Goal: Task Accomplishment & Management: Manage account settings

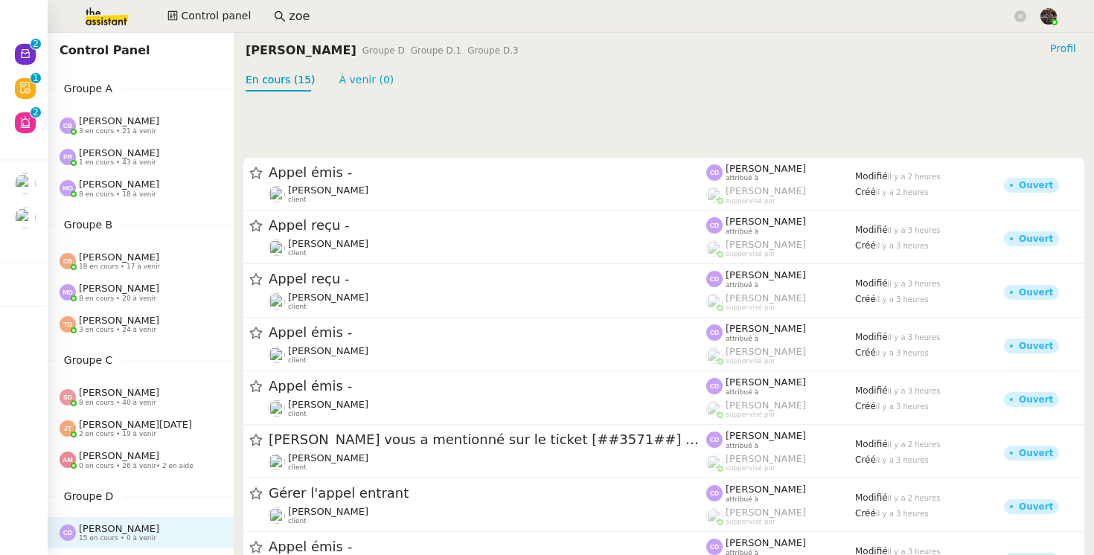
scroll to position [131, 0]
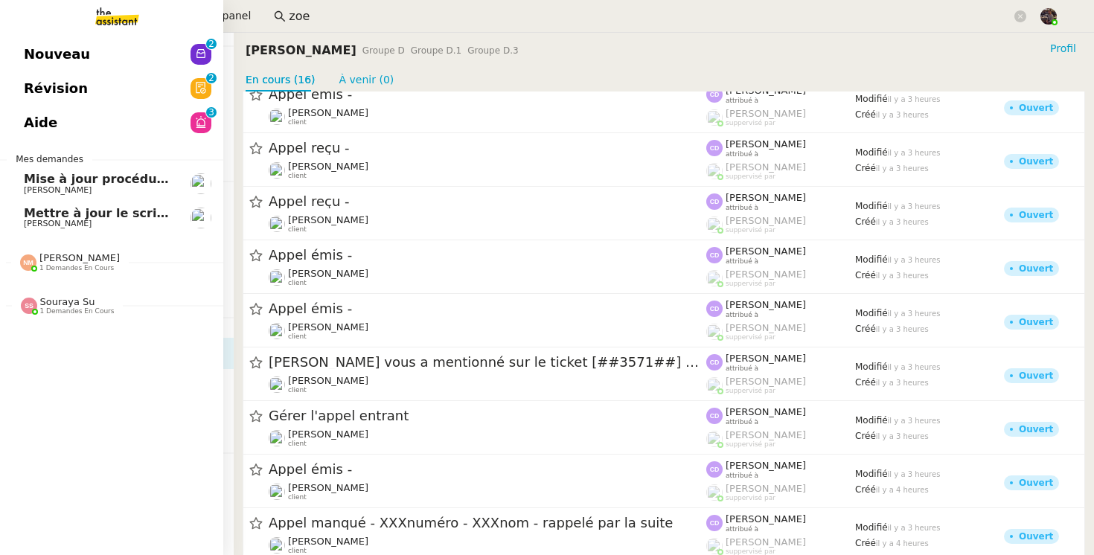
click at [31, 48] on span "Nouveau" at bounding box center [57, 54] width 66 height 22
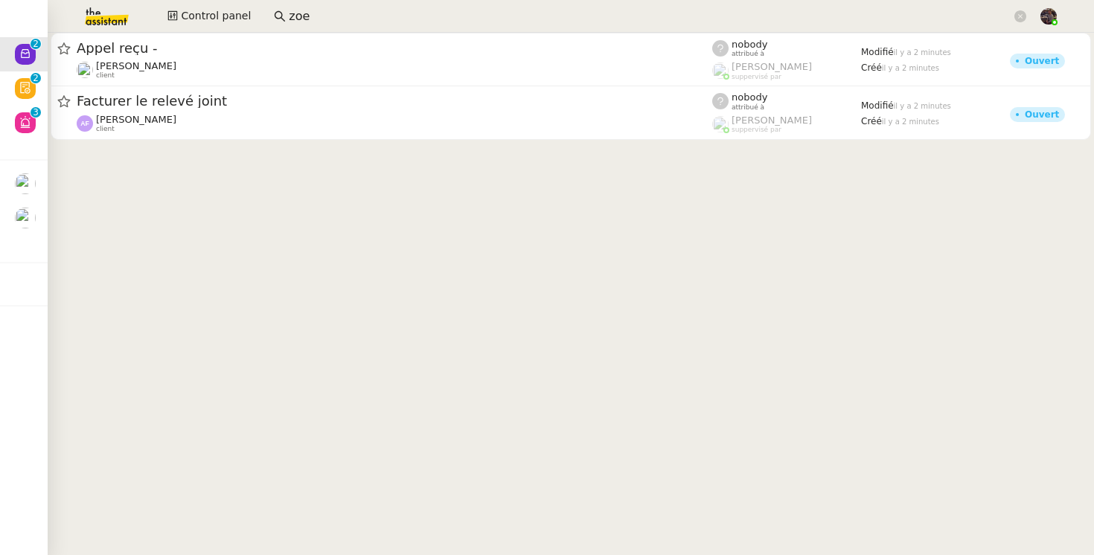
click at [206, 308] on cdk-virtual-scroll-viewport "Appel reçu - [PERSON_NAME] client nobody attribué à [PERSON_NAME] suppervisé pa…" at bounding box center [571, 294] width 1047 height 523
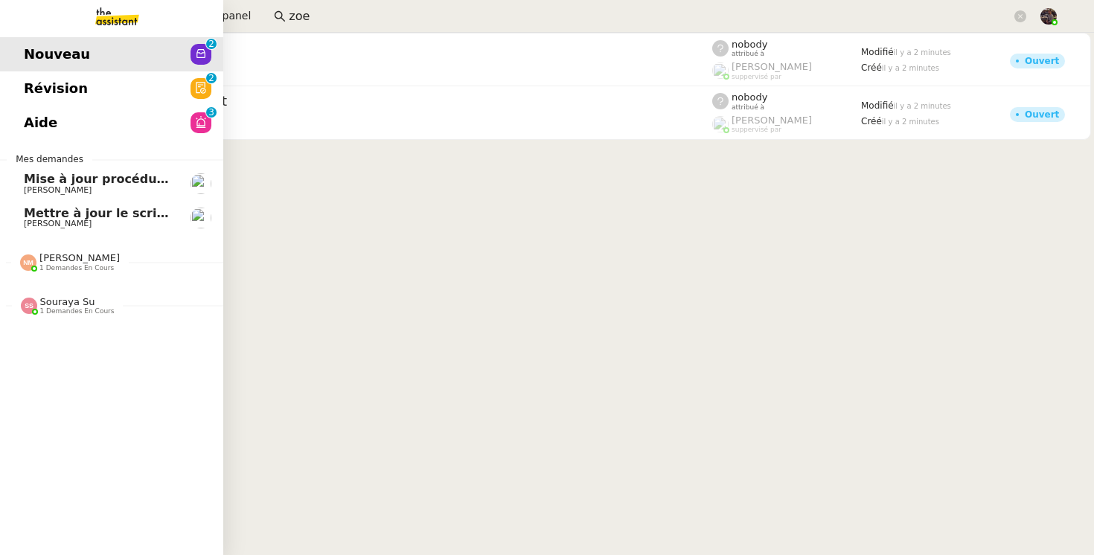
click at [19, 199] on link "Mise à jour procédure traitement FP [PERSON_NAME]" at bounding box center [111, 184] width 223 height 34
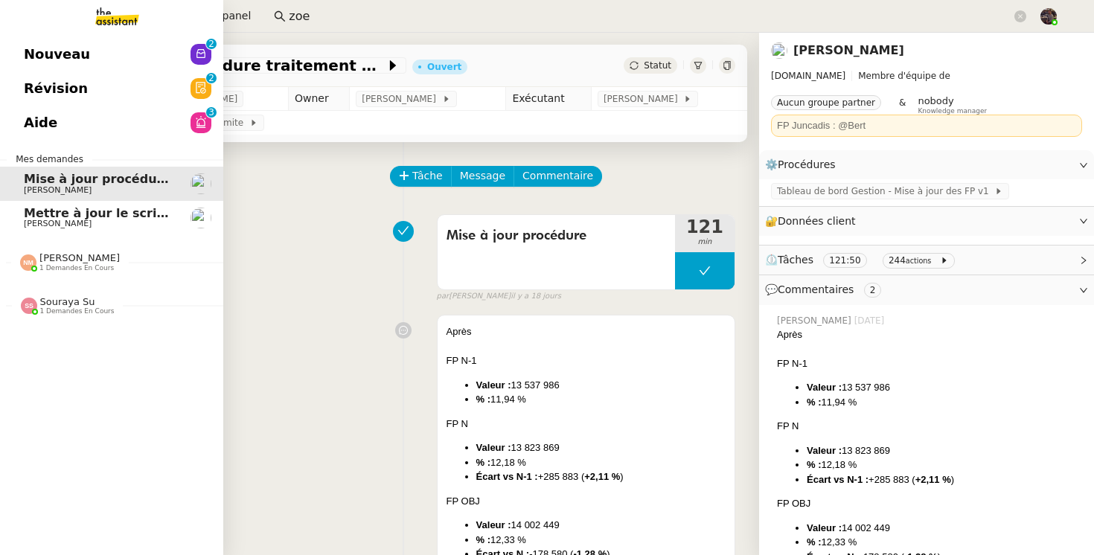
click at [116, 125] on link "Aide 0 1 2 3 4 5 6 7 8 9" at bounding box center [111, 123] width 223 height 34
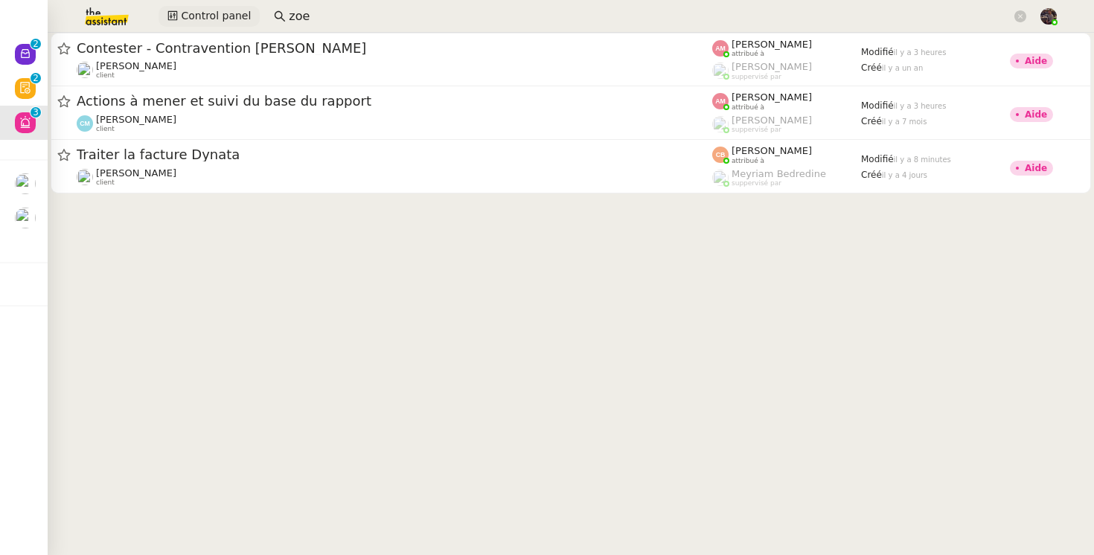
click at [203, 22] on span "Control panel" at bounding box center [216, 15] width 70 height 17
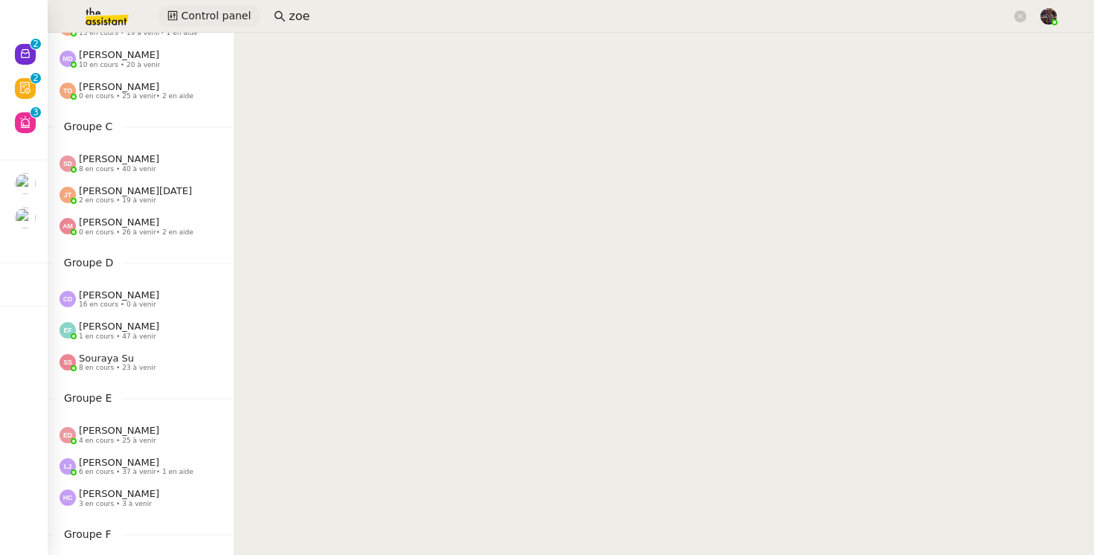
scroll to position [226, 0]
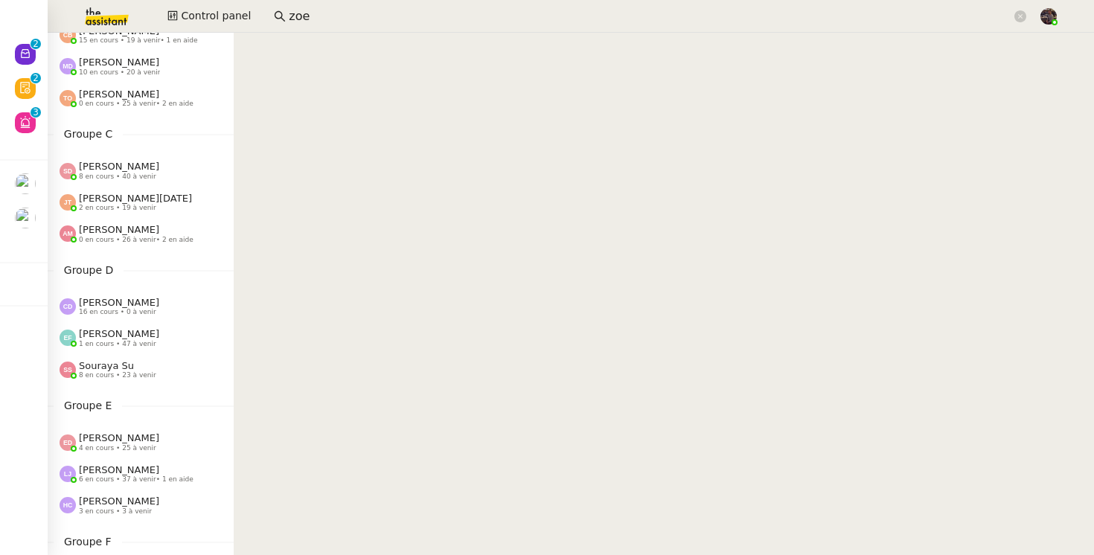
click at [116, 310] on span "16 en cours • 0 à venir" at bounding box center [117, 312] width 77 height 8
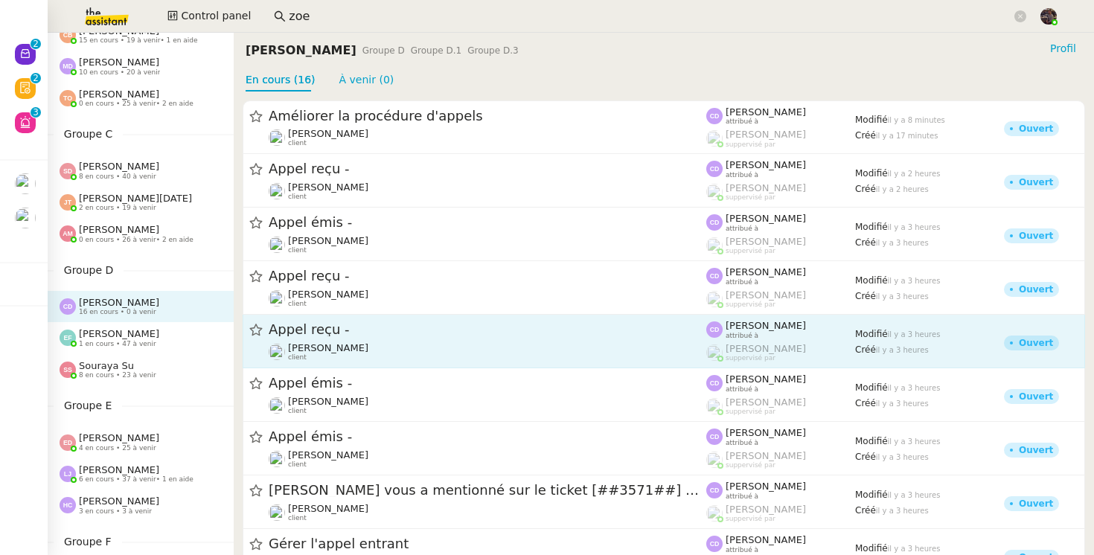
scroll to position [441, 0]
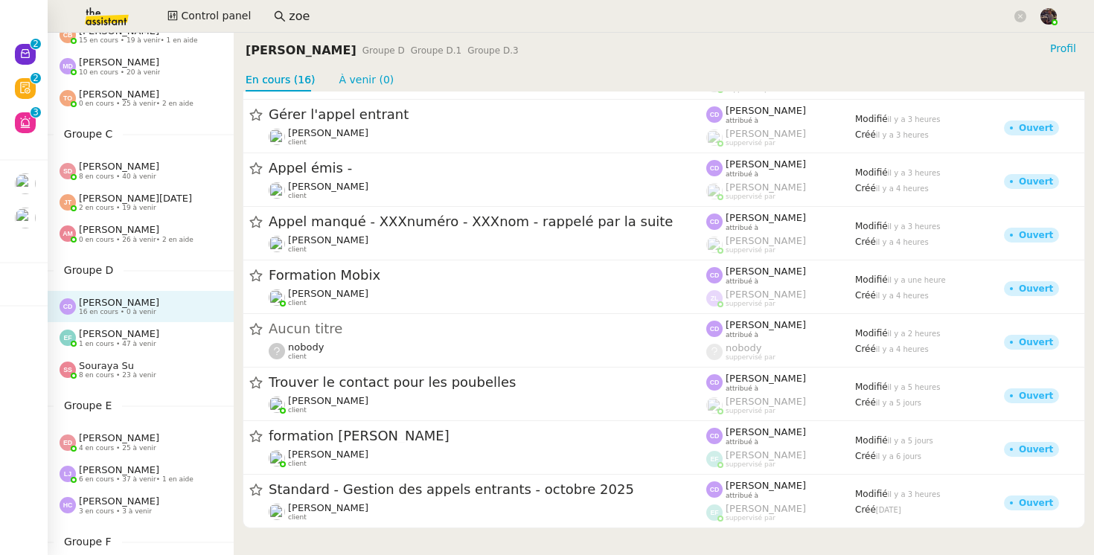
click at [157, 297] on div "[PERSON_NAME] 16 en cours • 0 à venir" at bounding box center [147, 306] width 174 height 19
click at [149, 327] on div "[PERSON_NAME] 1 en cours • 47 à venir" at bounding box center [141, 337] width 186 height 31
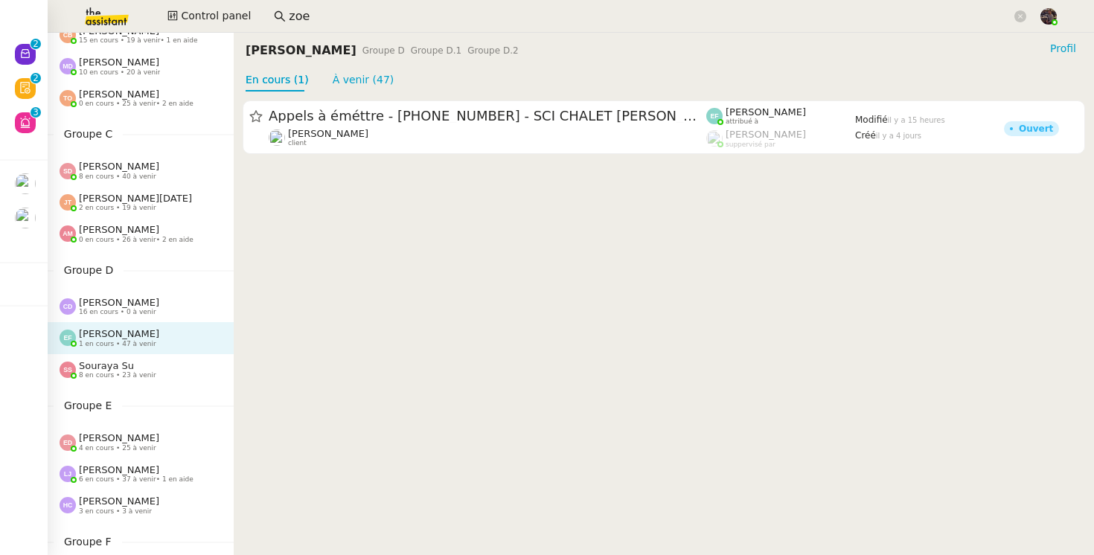
click at [141, 364] on div "Souraya Su 8 en cours • 23 à venir" at bounding box center [117, 369] width 77 height 19
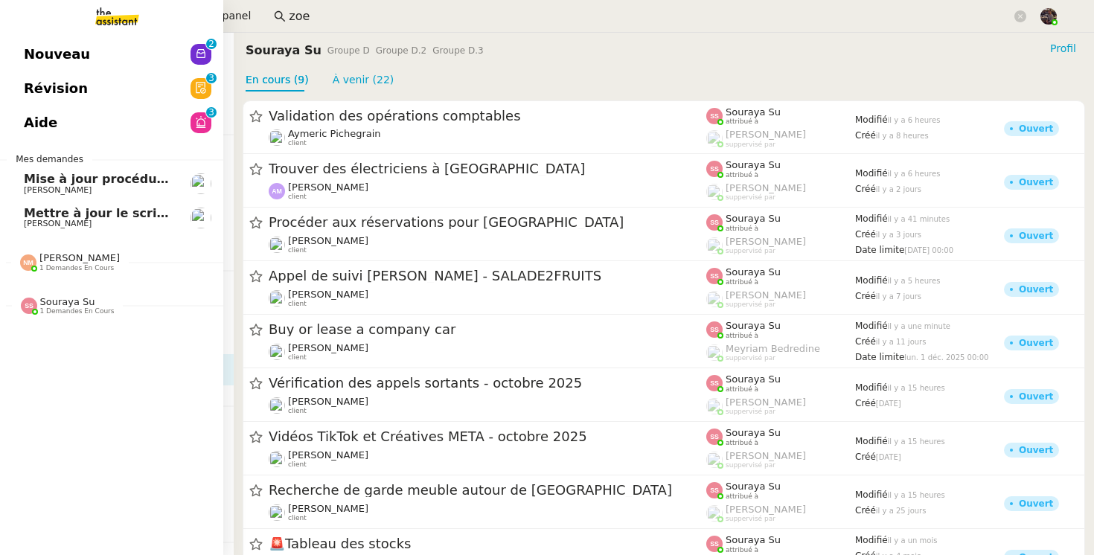
click at [66, 199] on link "Mise à jour procédure traitement FP [PERSON_NAME]" at bounding box center [111, 184] width 223 height 34
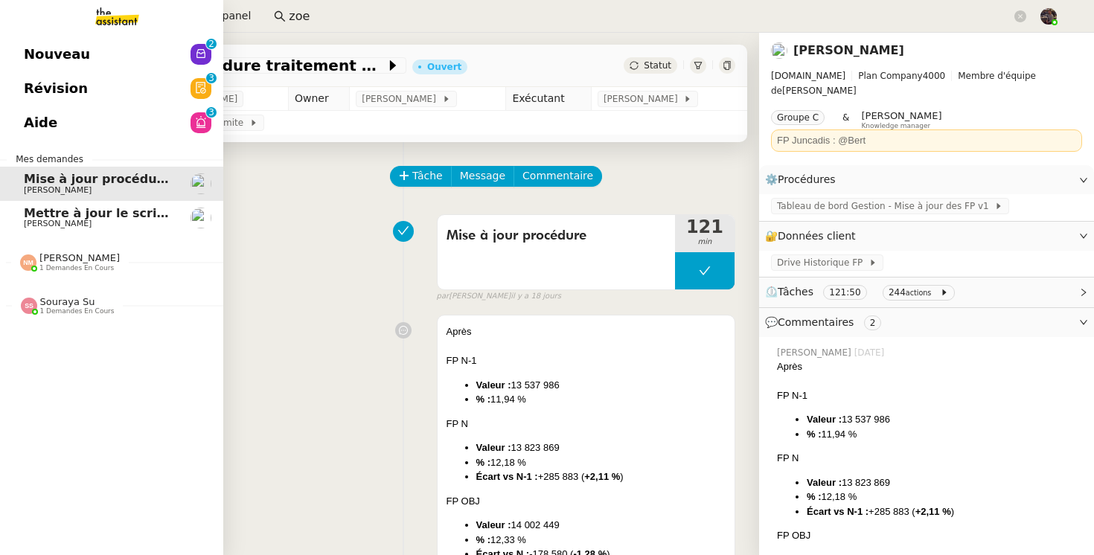
click at [74, 222] on span "[PERSON_NAME]" at bounding box center [58, 224] width 68 height 10
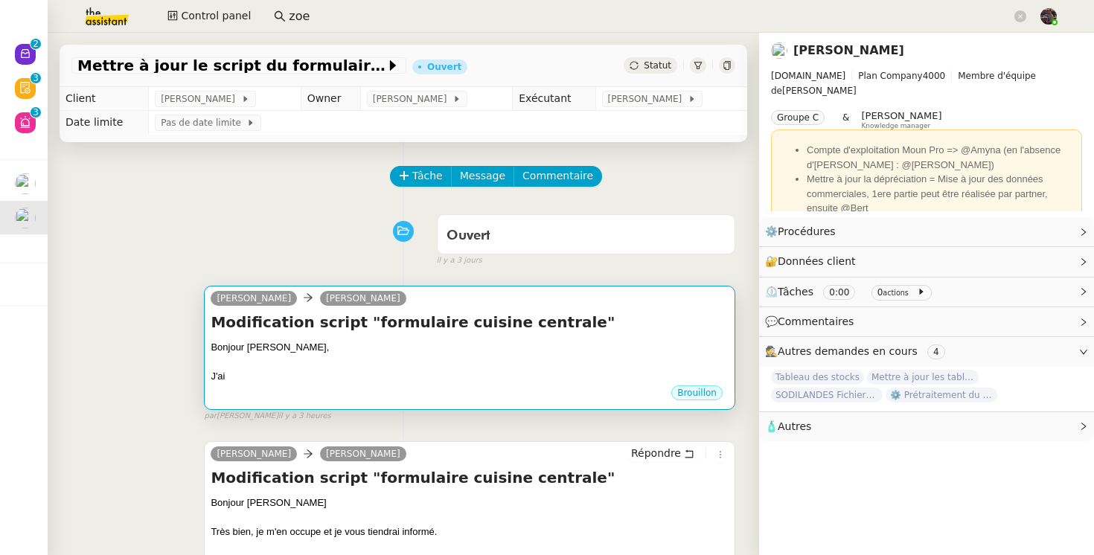
scroll to position [519, 0]
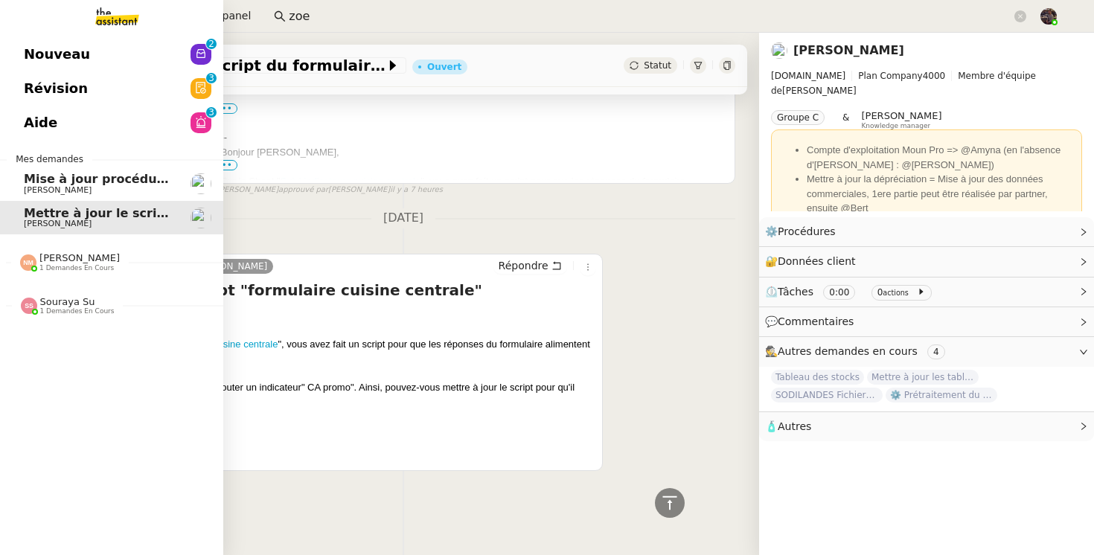
click at [50, 57] on span "Nouveau" at bounding box center [57, 54] width 66 height 22
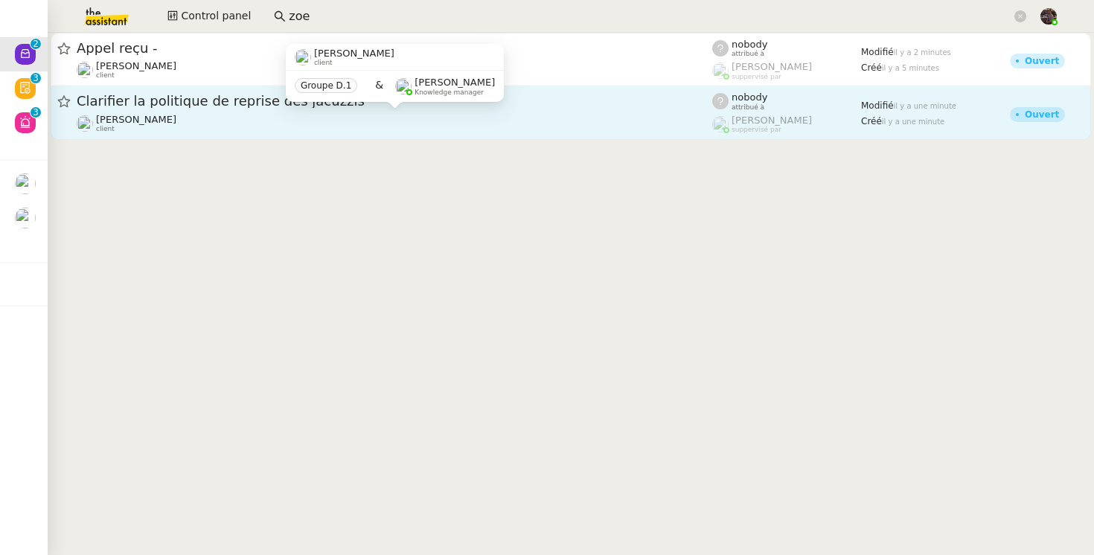
click at [543, 130] on div "[PERSON_NAME] client" at bounding box center [395, 123] width 636 height 19
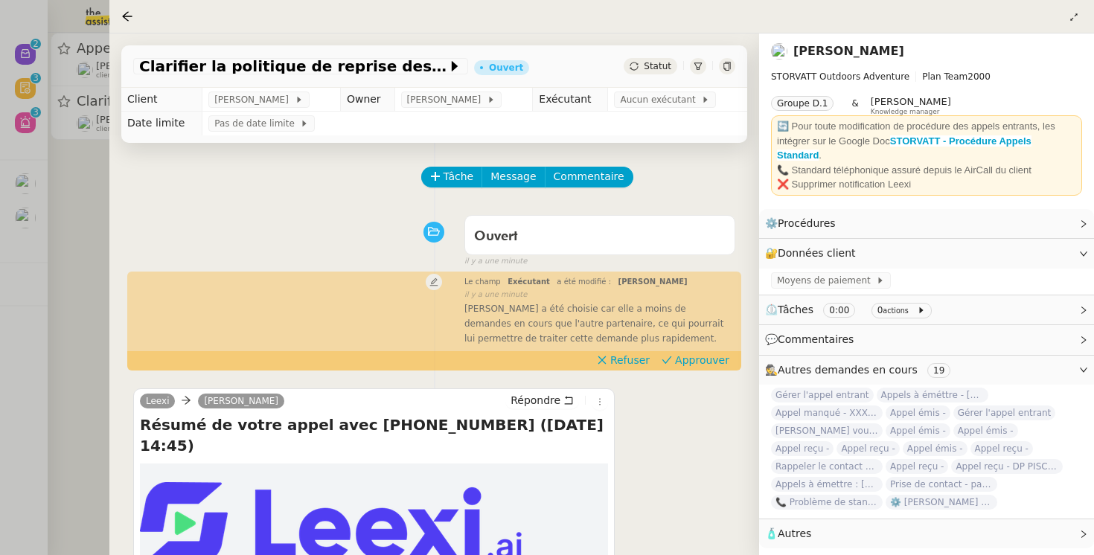
scroll to position [199, 0]
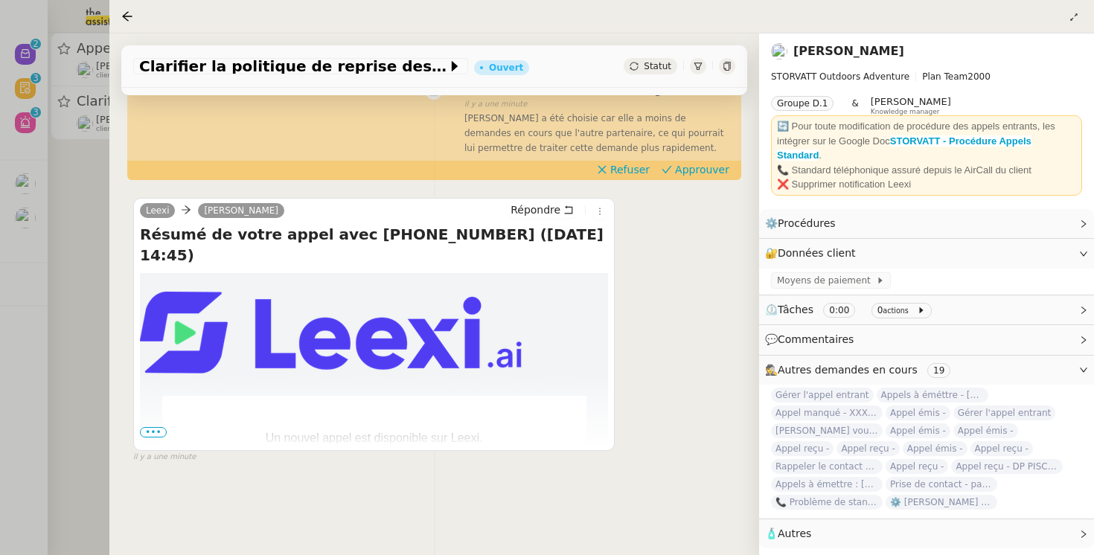
click at [38, 404] on div at bounding box center [547, 277] width 1094 height 555
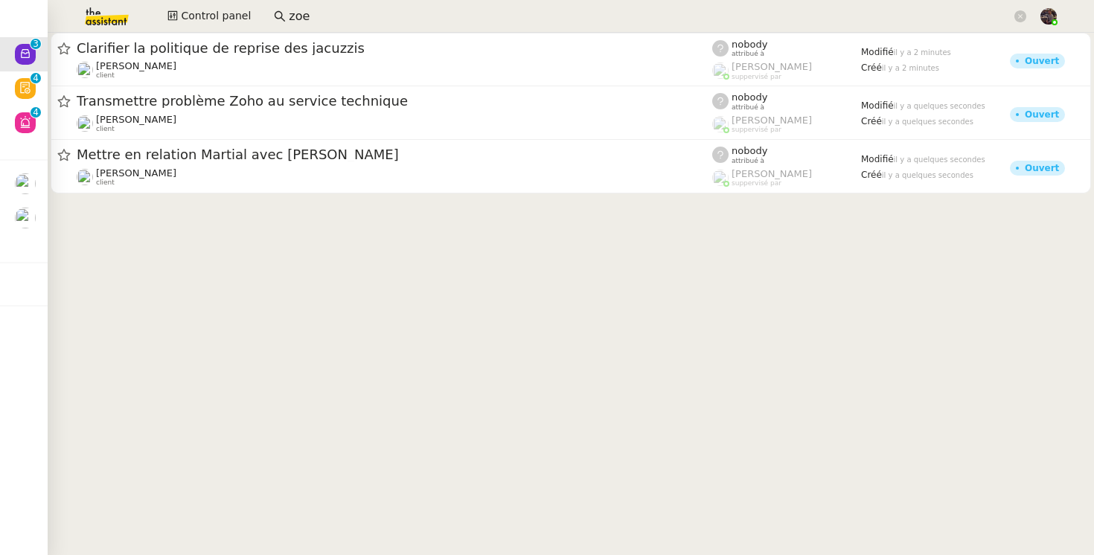
click at [337, 11] on input "zoe" at bounding box center [650, 17] width 723 height 20
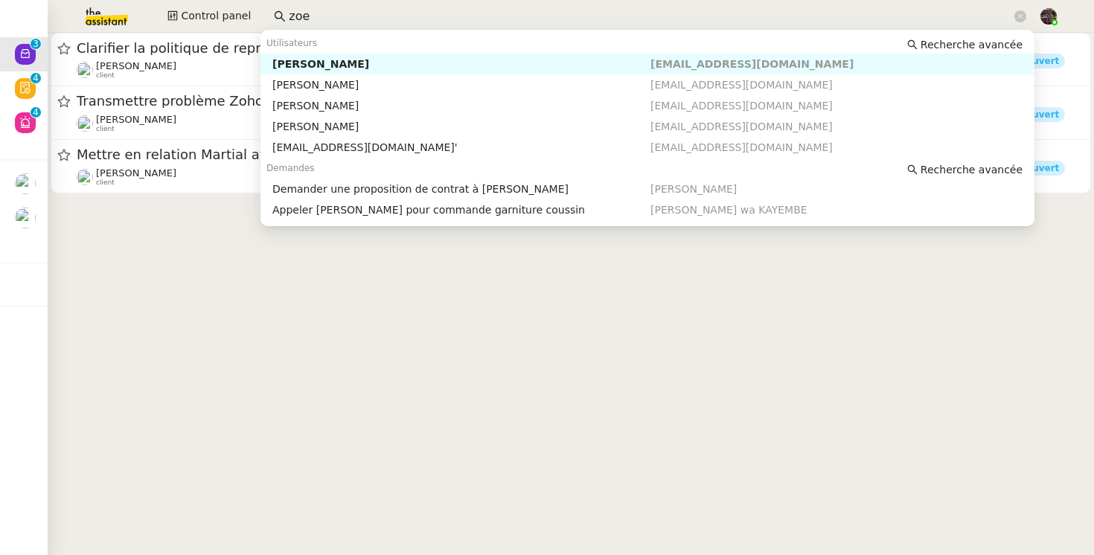
click at [337, 11] on input "zoe" at bounding box center [650, 17] width 723 height 20
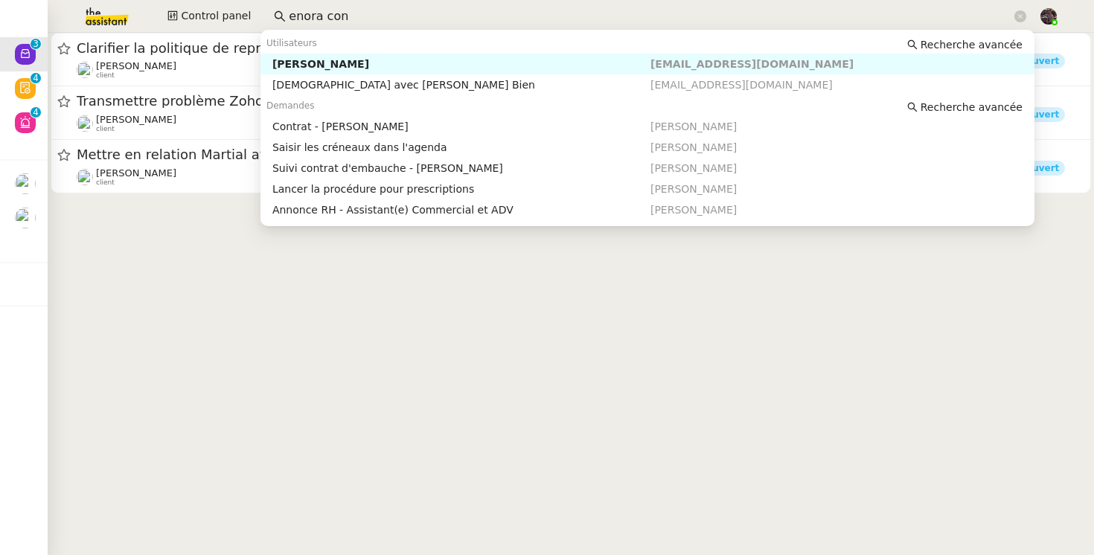
click at [318, 63] on div "[PERSON_NAME]" at bounding box center [461, 63] width 378 height 13
type input "enora con"
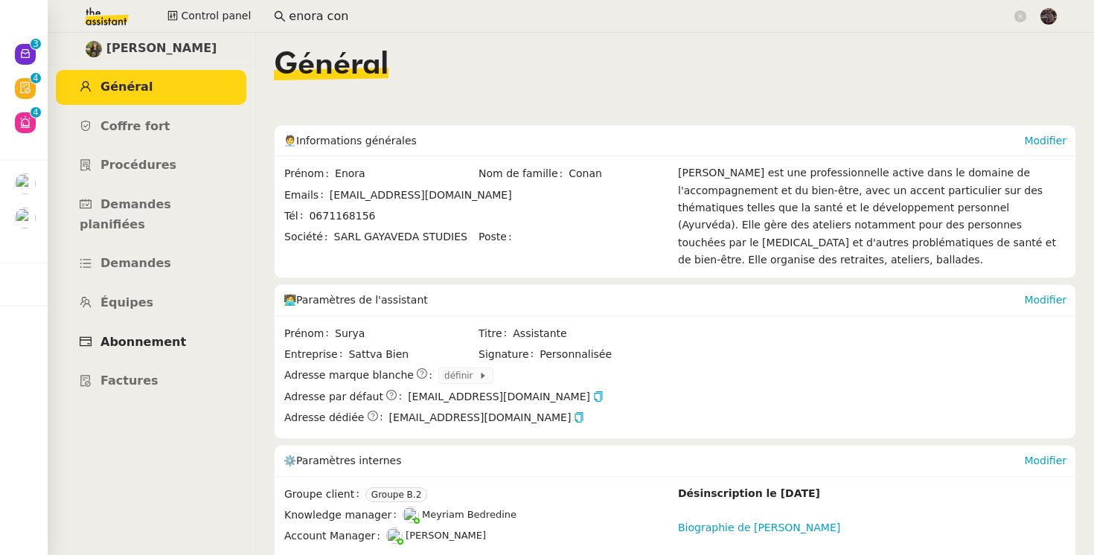
click at [154, 335] on span "Abonnement" at bounding box center [143, 342] width 86 height 14
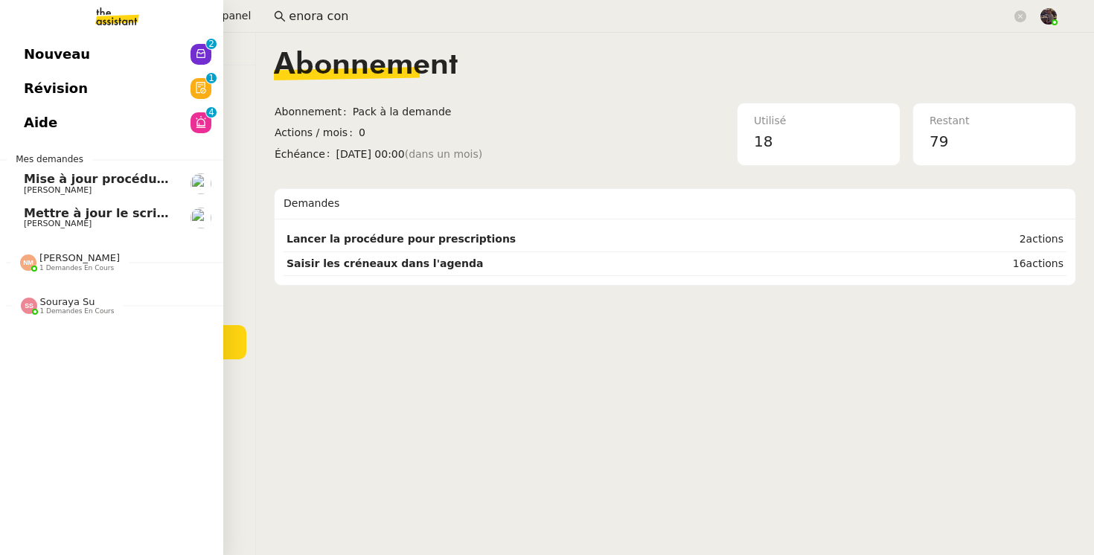
click at [13, 125] on link "Aide 0 1 2 3 4 5 6 7 8 9" at bounding box center [111, 123] width 223 height 34
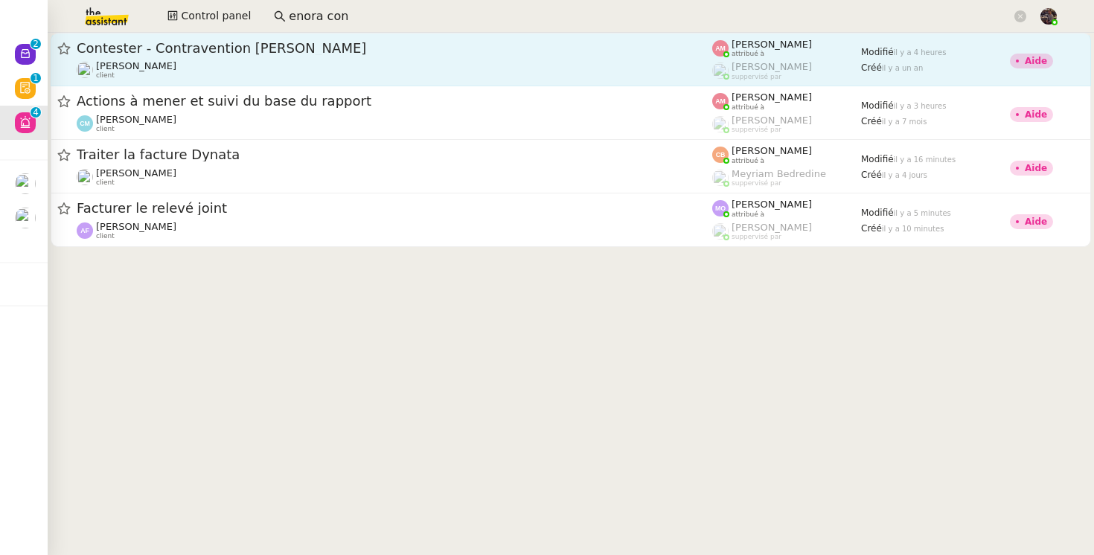
click at [264, 54] on span "Contester - Contravention [PERSON_NAME]" at bounding box center [395, 48] width 636 height 13
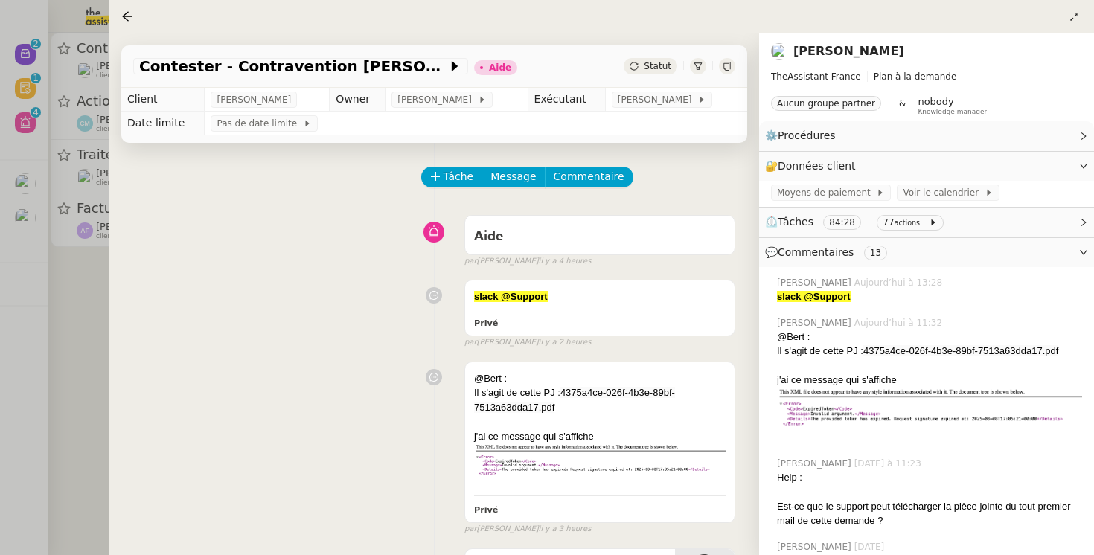
click at [237, 289] on div "slack @Support Privé false par [PERSON_NAME] il y a 2 heures" at bounding box center [434, 310] width 602 height 75
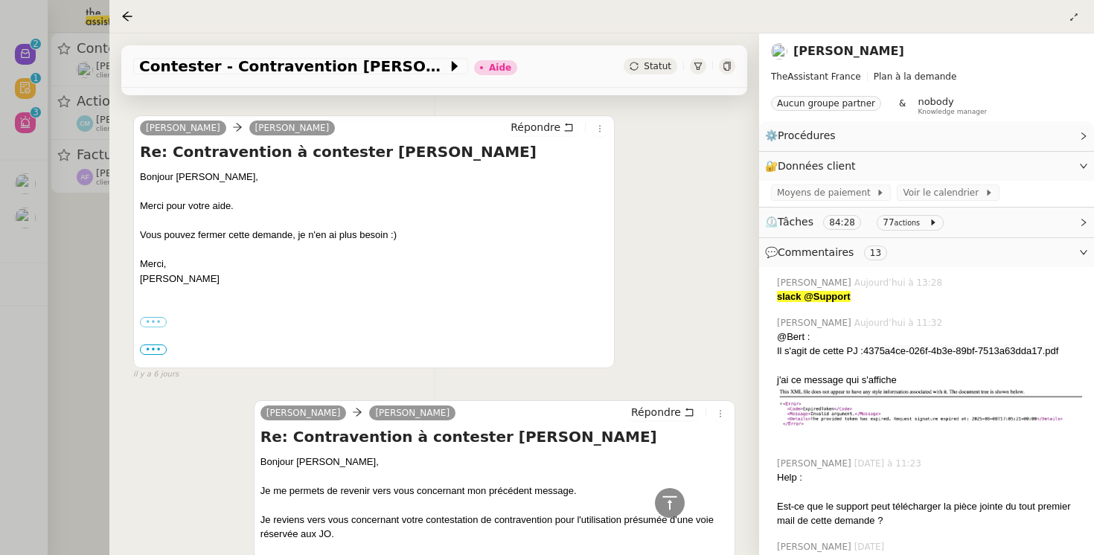
scroll to position [1417, 0]
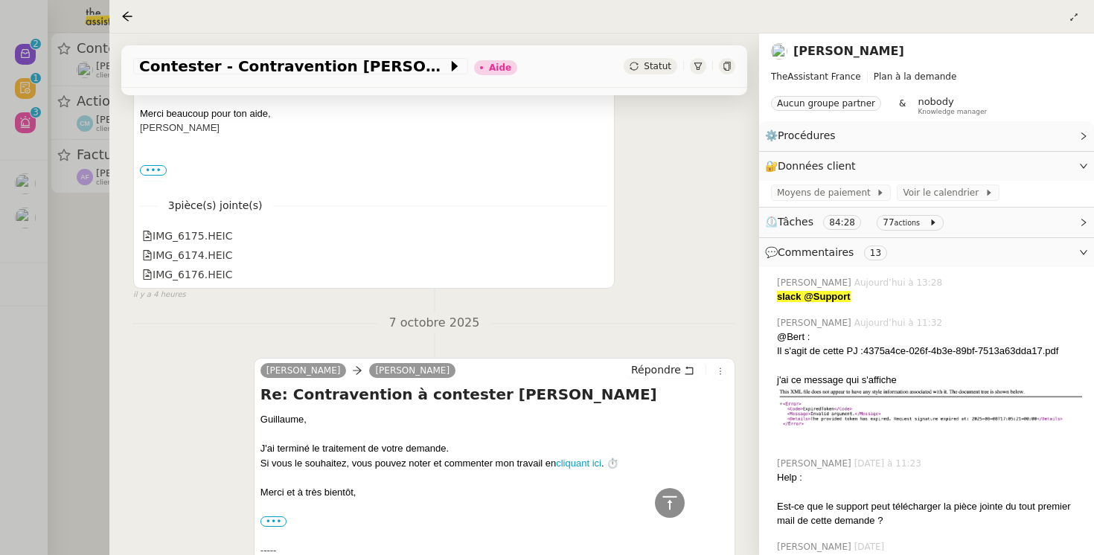
scroll to position [751, 0]
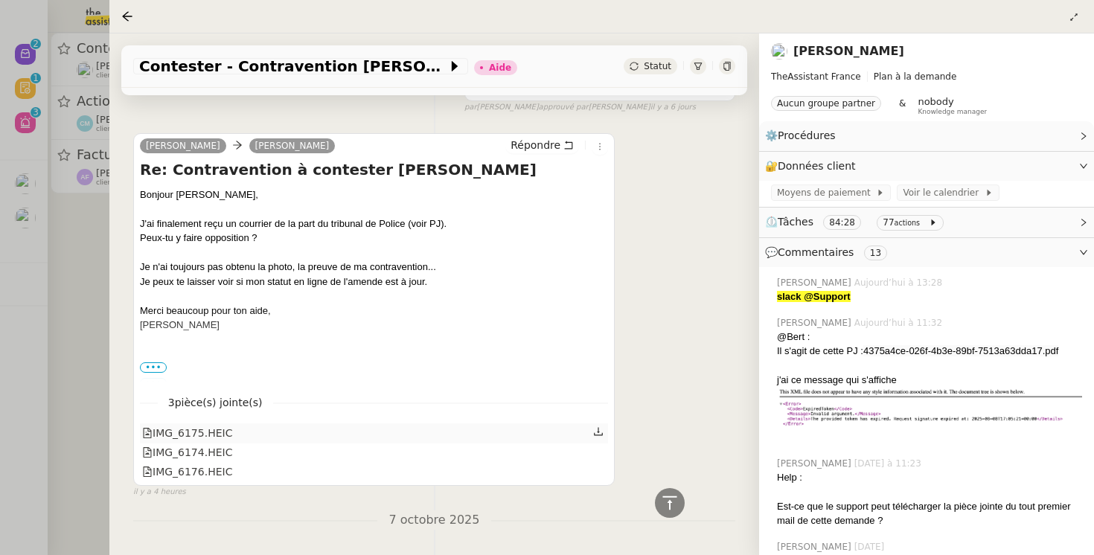
click at [226, 438] on div "IMG_6175.HEIC" at bounding box center [187, 433] width 90 height 17
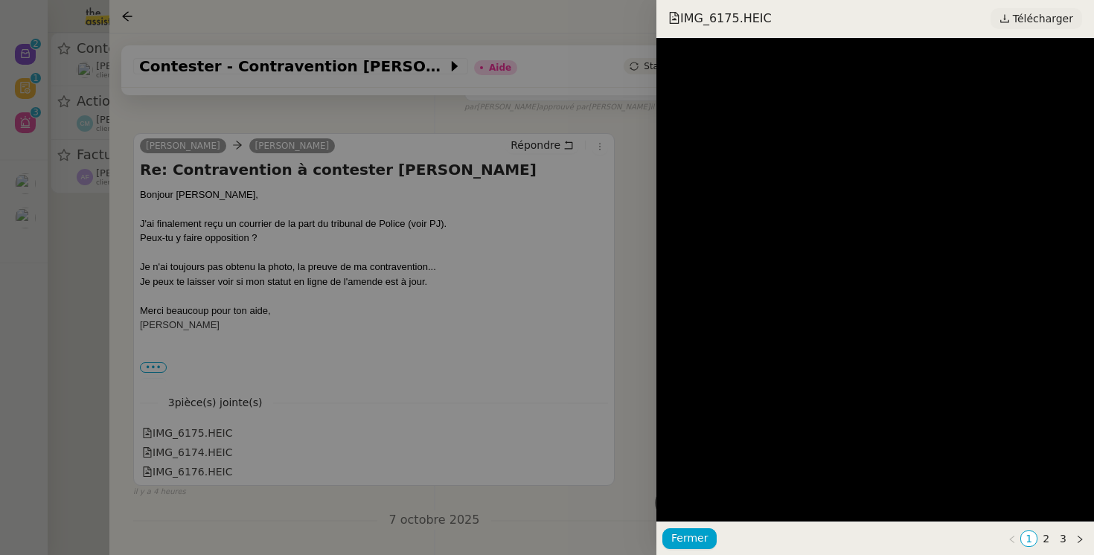
click at [1042, 23] on span "Télécharger" at bounding box center [1043, 18] width 60 height 19
click at [223, 354] on div at bounding box center [547, 277] width 1094 height 555
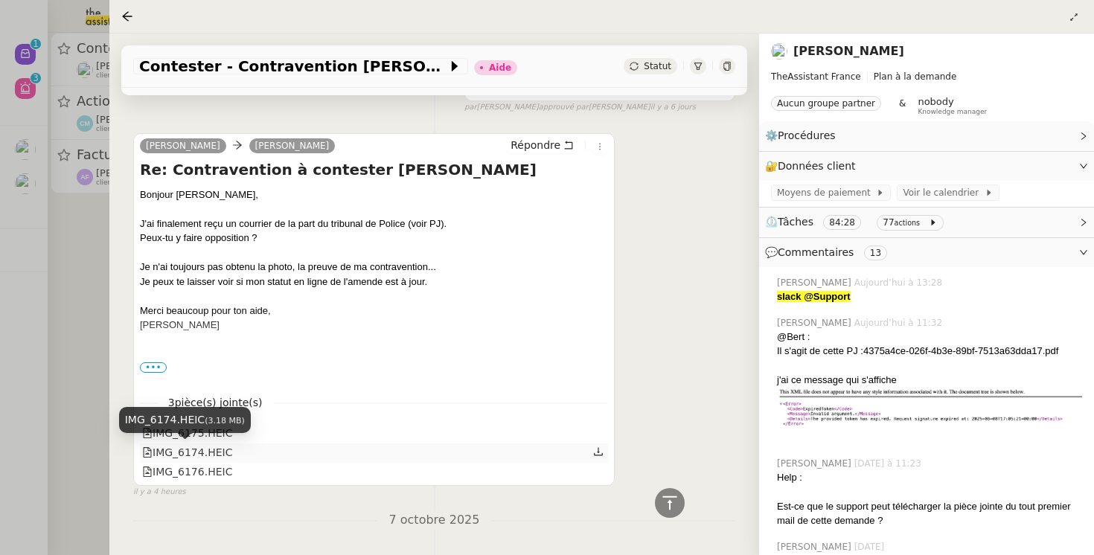
click at [195, 453] on div "IMG_6174.HEIC" at bounding box center [187, 452] width 90 height 17
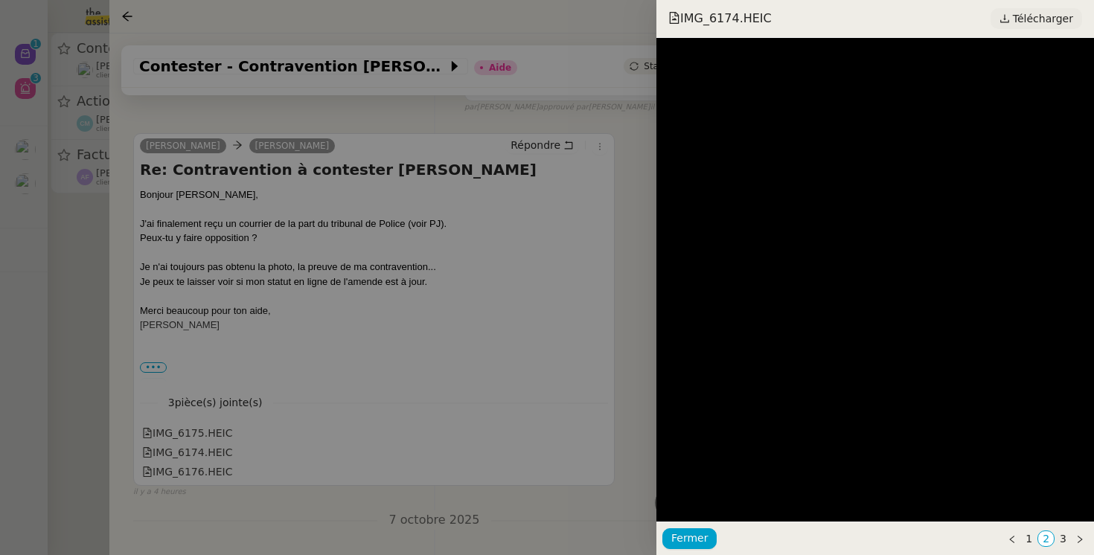
click at [1050, 22] on span "Télécharger" at bounding box center [1043, 18] width 60 height 19
click at [476, 269] on div at bounding box center [547, 277] width 1094 height 555
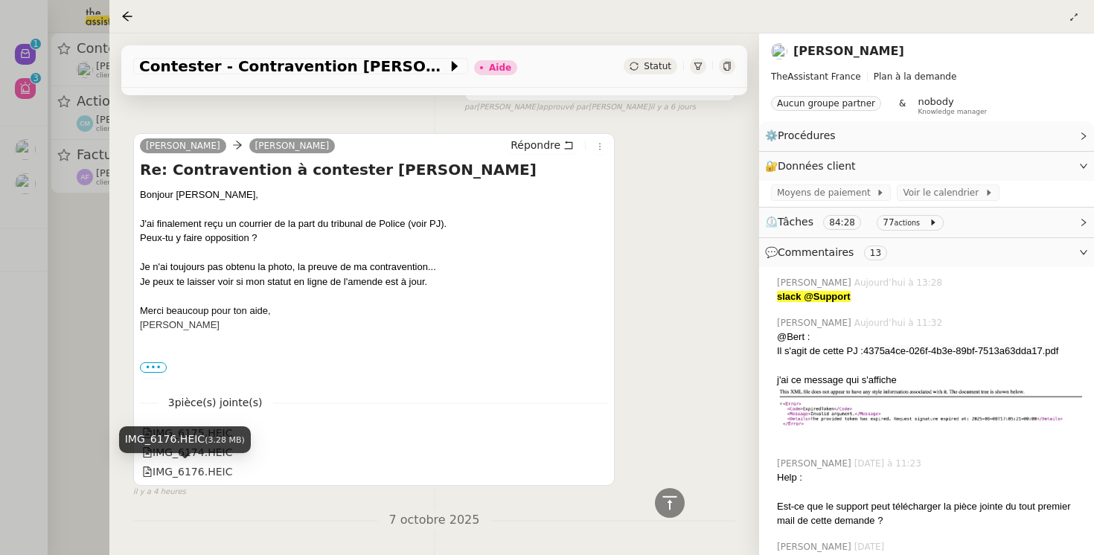
click at [195, 455] on div "IMG_6176.HEIC (3.28 MB)" at bounding box center [185, 445] width 132 height 37
click at [237, 367] on div "Bonjour [PERSON_NAME], J'ai finalement reçu un courrier de la part du tribunal …" at bounding box center [374, 325] width 468 height 275
click at [60, 353] on div at bounding box center [547, 277] width 1094 height 555
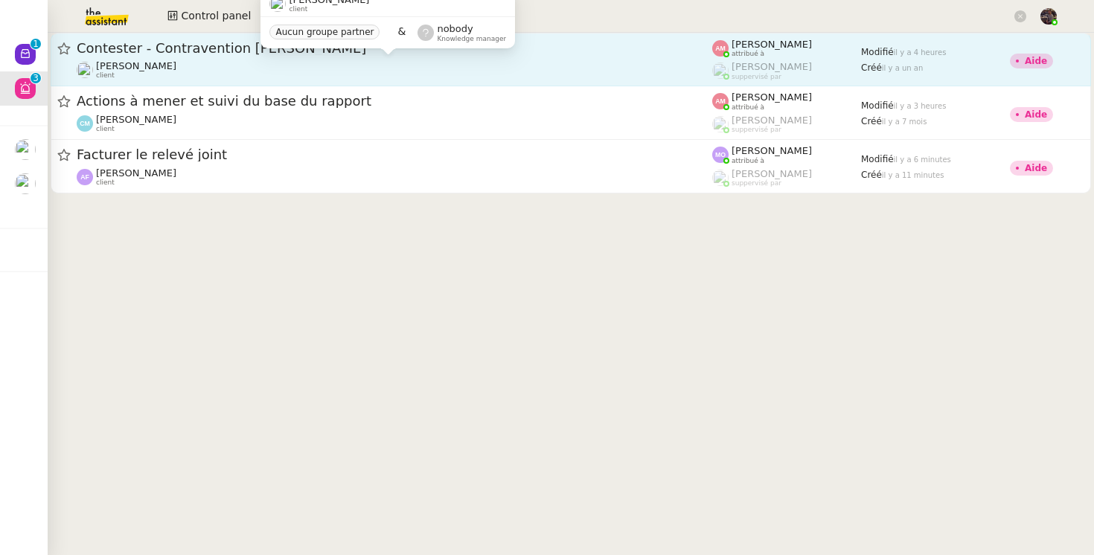
click at [285, 65] on div "[PERSON_NAME] client" at bounding box center [395, 69] width 636 height 19
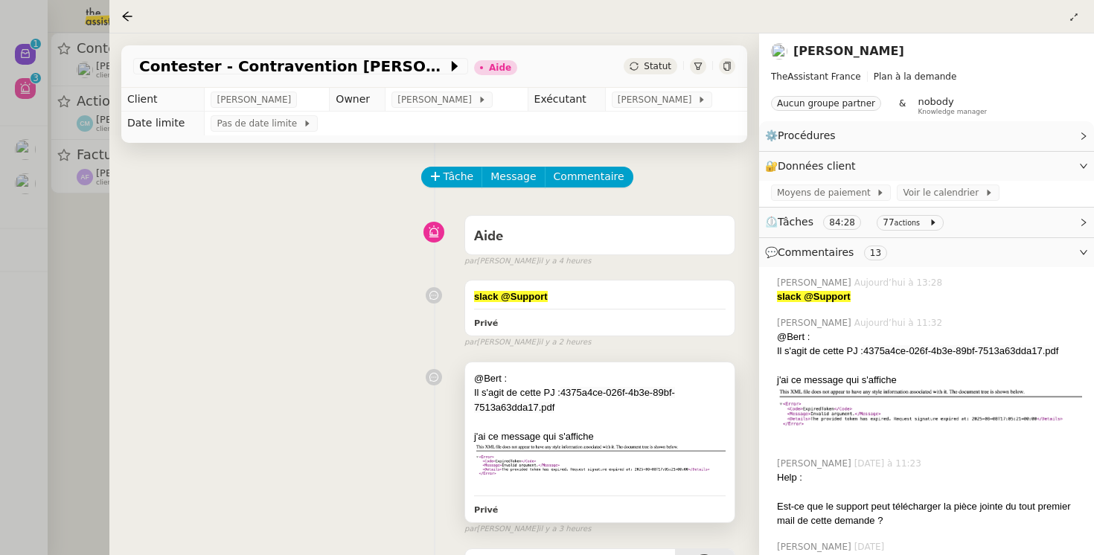
click at [598, 394] on span "4375a4ce-026f-4b3e-89bf-7513a63dda17.pdf" at bounding box center [574, 400] width 201 height 26
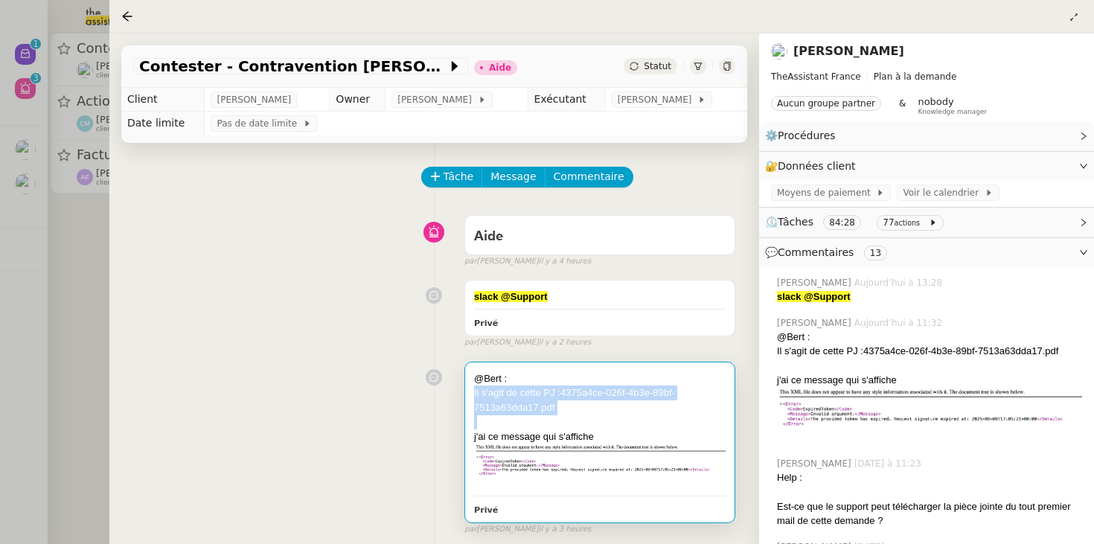
click at [598, 394] on span "4375a4ce-026f-4b3e-89bf-7513a63dda17.pdf" at bounding box center [574, 400] width 201 height 26
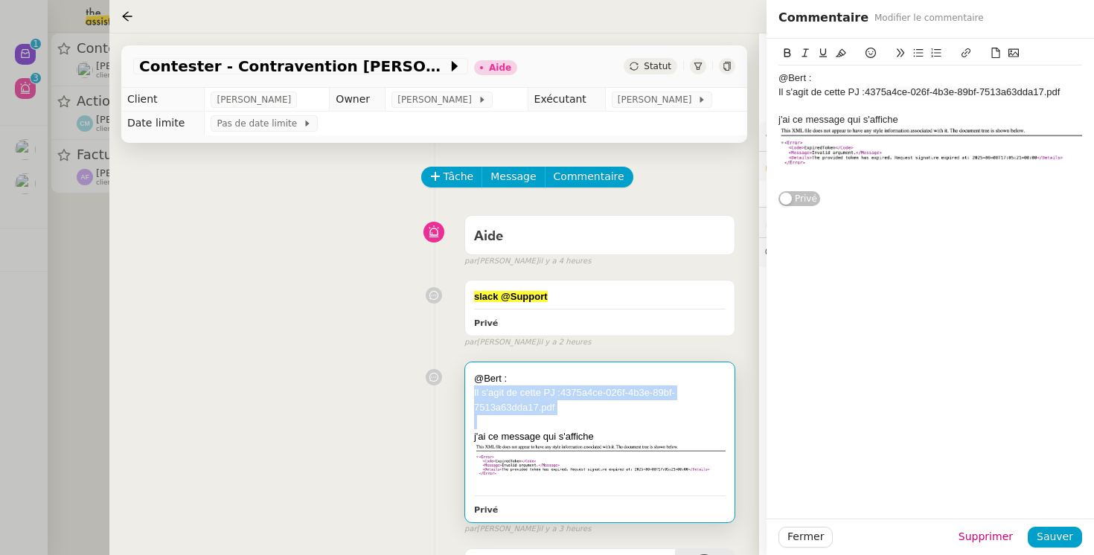
click at [598, 394] on span "4375a4ce-026f-4b3e-89bf-7513a63dda17.pdf" at bounding box center [574, 400] width 201 height 26
click at [577, 393] on span "4375a4ce-026f-4b3e-89bf-7513a63dda17.pdf" at bounding box center [574, 400] width 201 height 26
drag, startPoint x: 577, startPoint y: 393, endPoint x: 534, endPoint y: 408, distance: 45.0
click at [534, 408] on span "4375a4ce-026f-4b3e-89bf-7513a63dda17.pdf" at bounding box center [574, 400] width 201 height 26
click at [572, 386] on div "Il s'agit de cette PJ : 4375a4ce-026f-4b3e-89bf-7513a63dda17.pdf" at bounding box center [600, 400] width 252 height 29
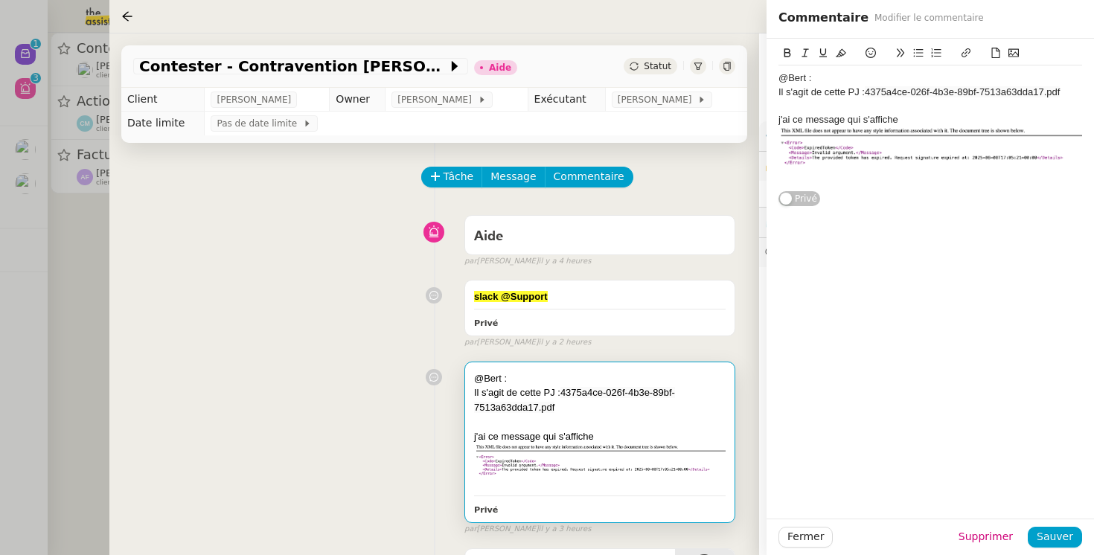
click at [569, 392] on span "4375a4ce-026f-4b3e-89bf-7513a63dda17.pdf" at bounding box center [574, 400] width 201 height 26
drag, startPoint x: 569, startPoint y: 392, endPoint x: 526, endPoint y: 409, distance: 47.4
click at [526, 409] on span "4375a4ce-026f-4b3e-89bf-7513a63dda17.pdf" at bounding box center [574, 400] width 201 height 26
copy span "4375a4ce-026f-4b3e-89bf-7513a63dda17"
click at [350, 427] on div "@Bert : Il s'agit de cette PJ : 4375a4ce-026f-4b3e-89bf-7513a63dda17.pdf j'ai c…" at bounding box center [434, 445] width 602 height 181
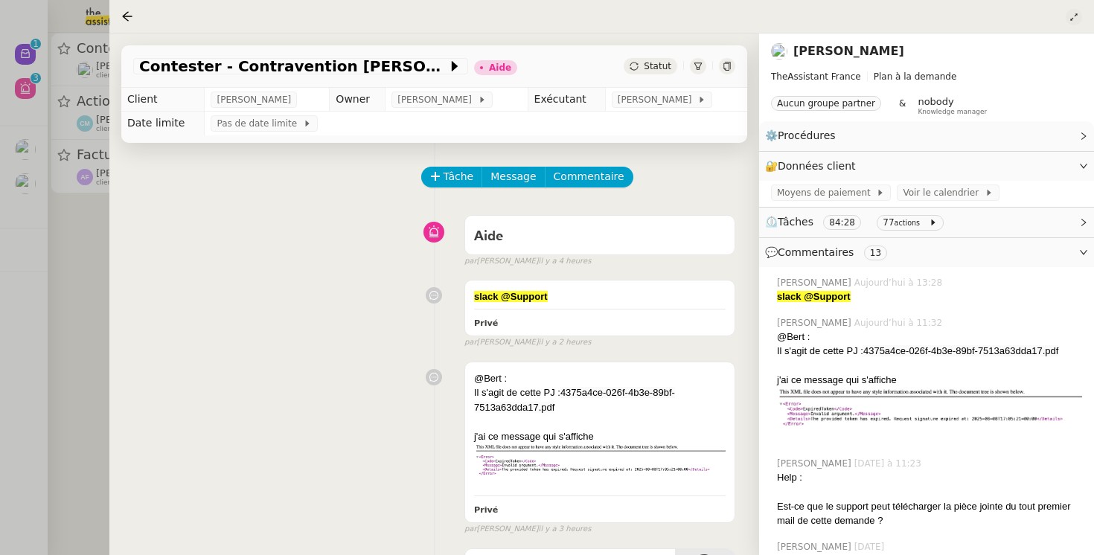
click at [1067, 19] on icon at bounding box center [1074, 17] width 15 height 9
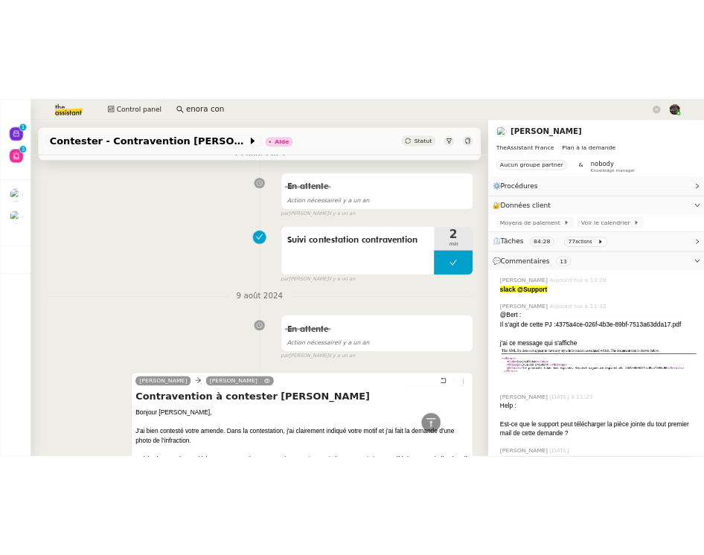
scroll to position [10749, 0]
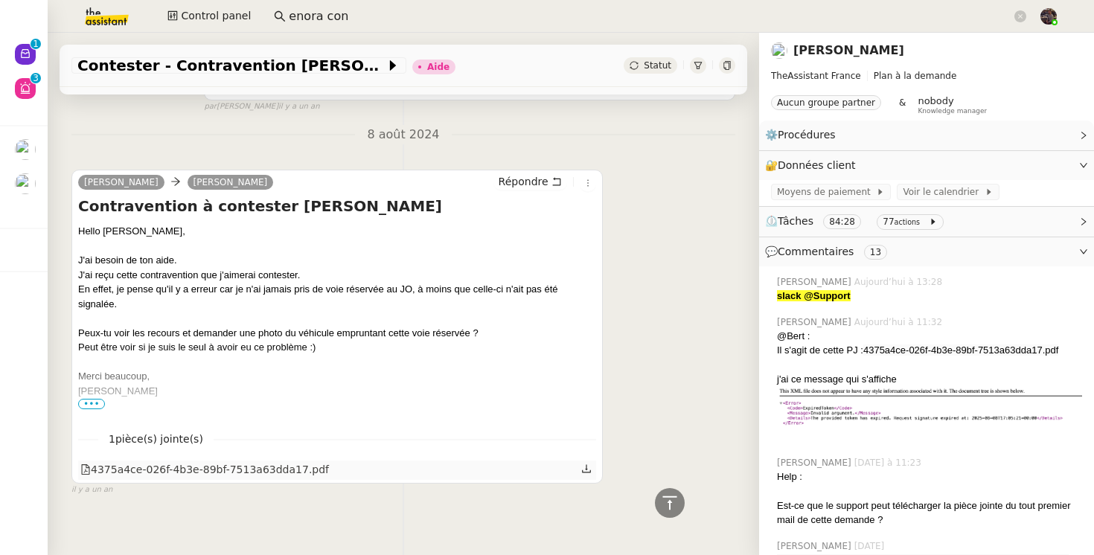
click at [299, 462] on div "4375a4ce-026f-4b3e-89bf-7513a63dda17.pdf" at bounding box center [204, 470] width 249 height 17
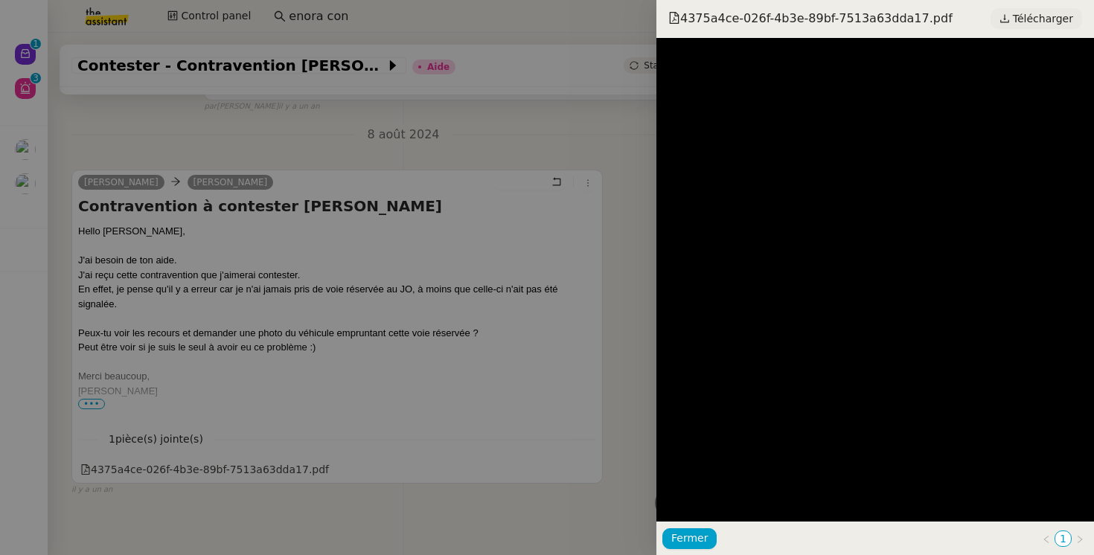
click at [1061, 16] on span "Télécharger" at bounding box center [1043, 18] width 60 height 19
click at [536, 200] on div at bounding box center [547, 277] width 1094 height 555
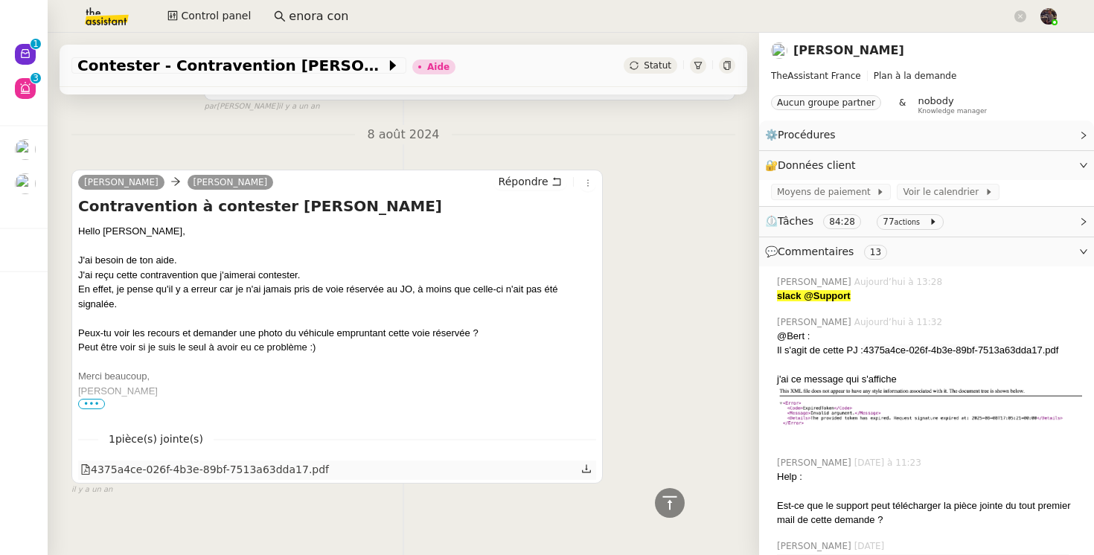
click at [582, 464] on icon at bounding box center [586, 468] width 9 height 8
click at [635, 391] on div "[PERSON_NAME] [PERSON_NAME] Contravention à contester [PERSON_NAME] Hello [PERS…" at bounding box center [403, 325] width 664 height 339
click at [582, 464] on icon at bounding box center [586, 468] width 9 height 8
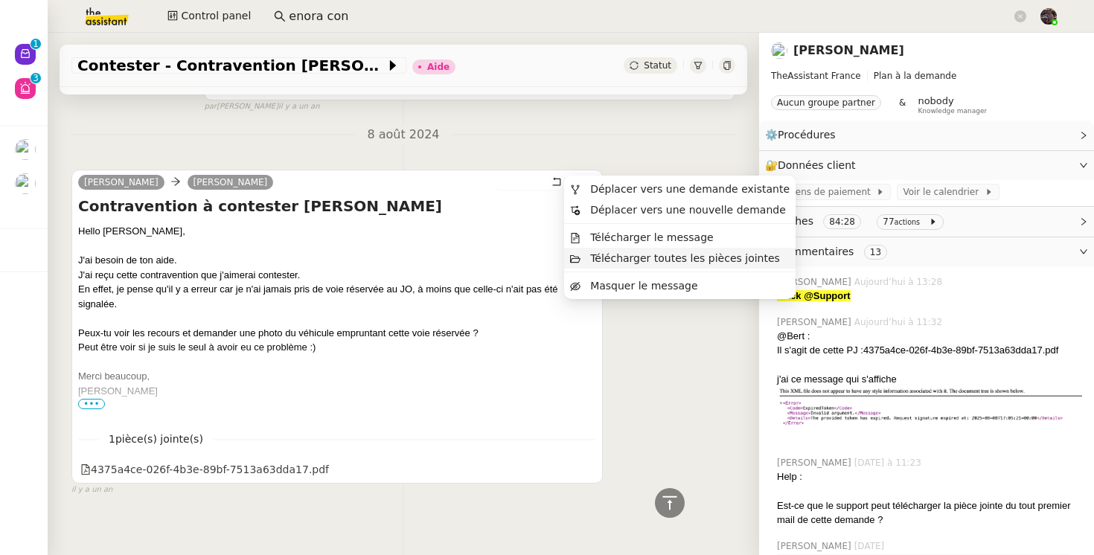
click at [656, 254] on span "Télécharger toutes les pièces jointes" at bounding box center [685, 258] width 190 height 12
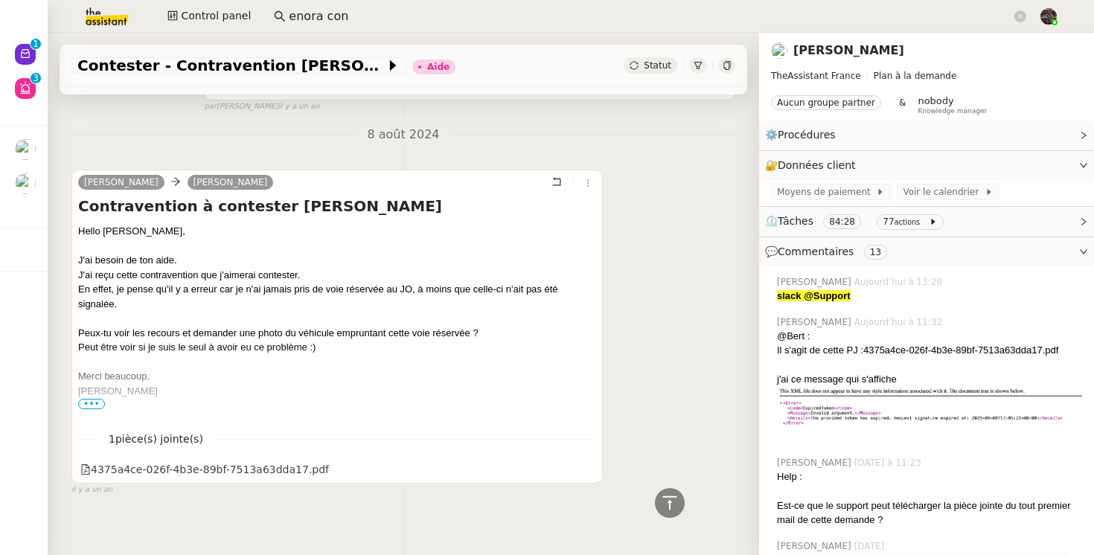
click at [617, 307] on div "[PERSON_NAME] [PERSON_NAME] Contravention à contester [PERSON_NAME] Hello [PERS…" at bounding box center [403, 325] width 664 height 339
click at [688, 345] on div "[PERSON_NAME] [PERSON_NAME] Contravention à contester [PERSON_NAME] Hello [PERS…" at bounding box center [403, 325] width 664 height 339
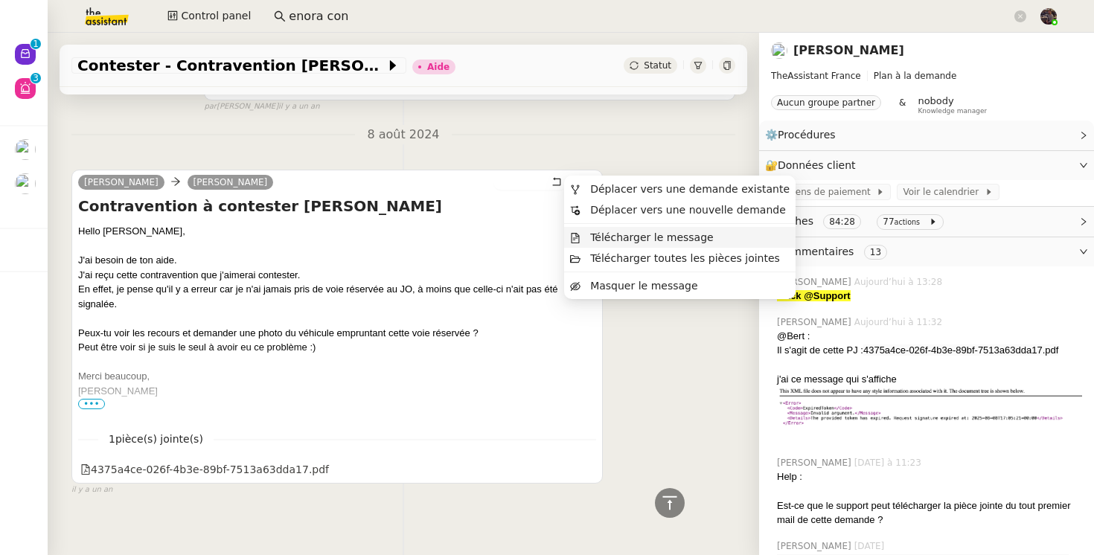
click at [647, 241] on span "Télécharger le message" at bounding box center [652, 238] width 124 height 12
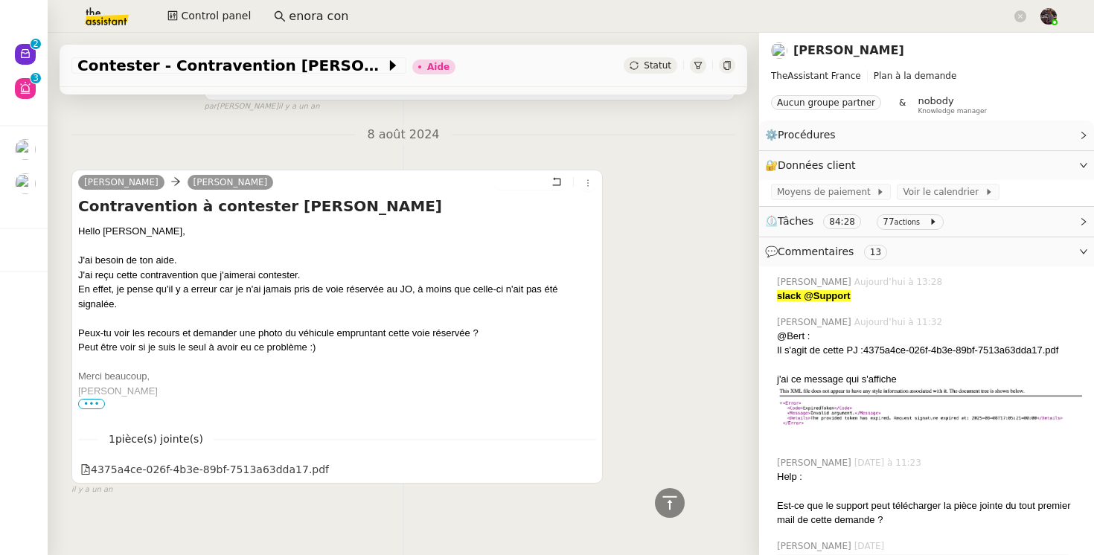
click at [660, 283] on div "[PERSON_NAME] [PERSON_NAME] Contravention à contester [PERSON_NAME] Hello [PERS…" at bounding box center [403, 325] width 664 height 339
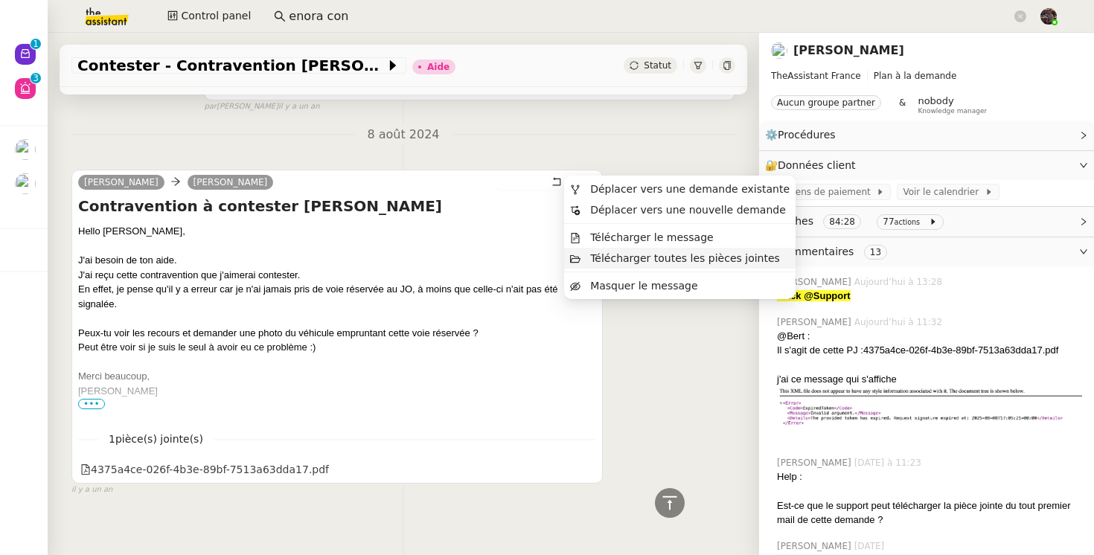
click at [651, 261] on span "Télécharger toutes les pièces jointes" at bounding box center [685, 258] width 190 height 12
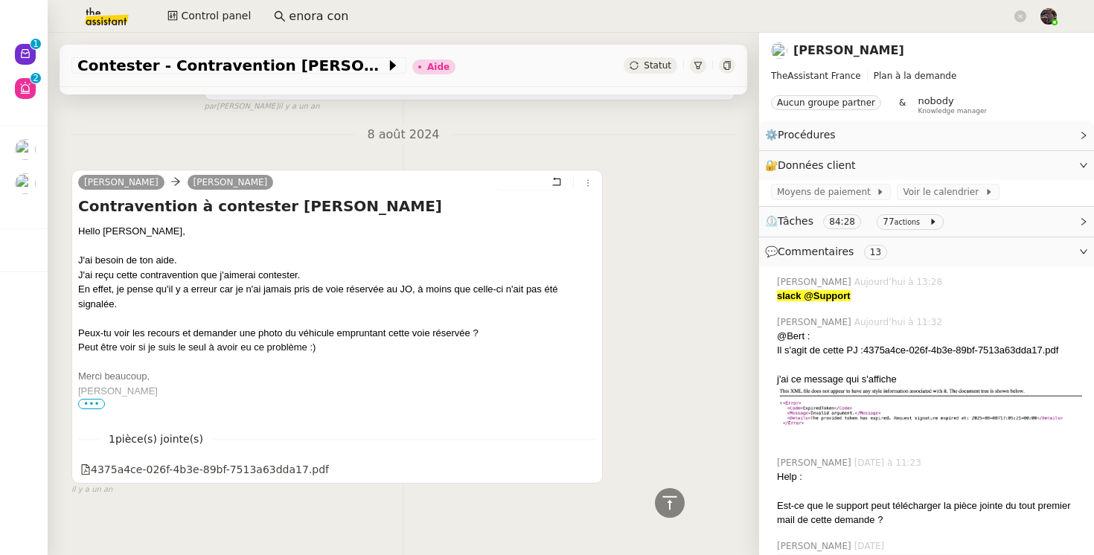
click at [604, 294] on div "[PERSON_NAME] [PERSON_NAME] Contravention à contester [PERSON_NAME] Hello [PERS…" at bounding box center [403, 325] width 664 height 339
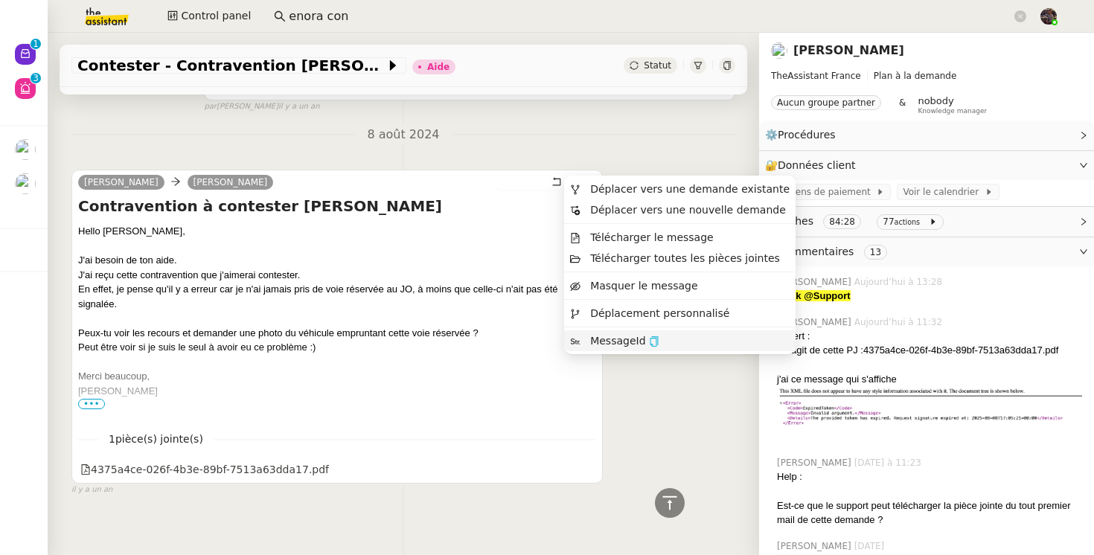
click at [654, 337] on icon "button" at bounding box center [654, 341] width 8 height 10
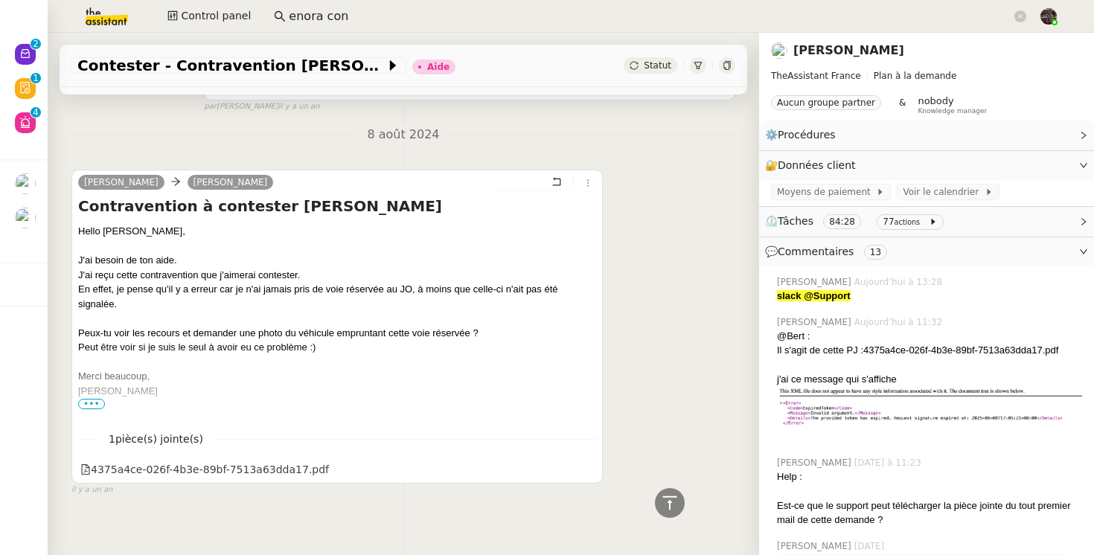
scroll to position [10747, 0]
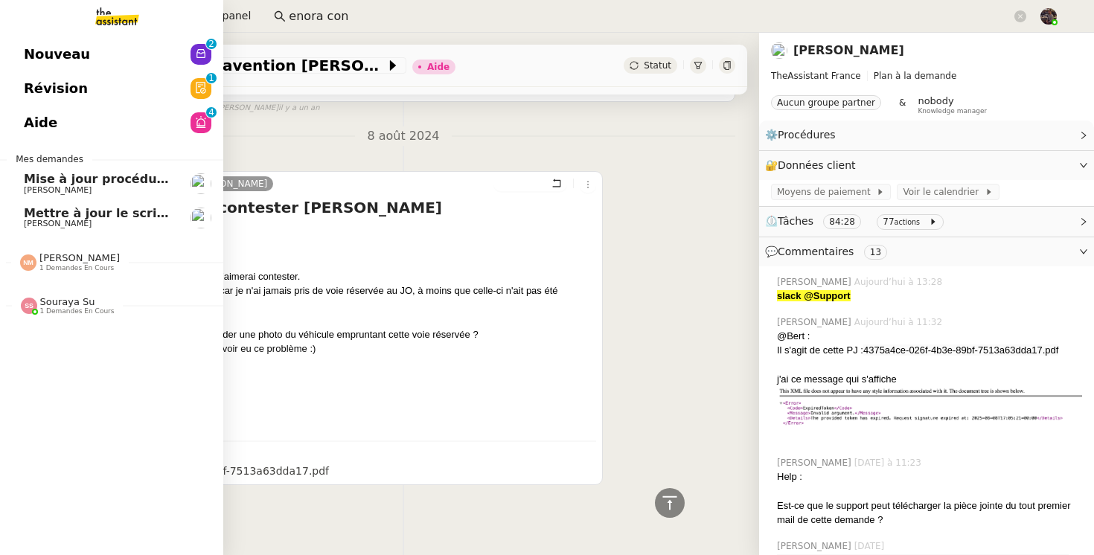
click at [93, 109] on link "Aide 0 1 2 3 4 5 6 7 8 9" at bounding box center [111, 123] width 223 height 34
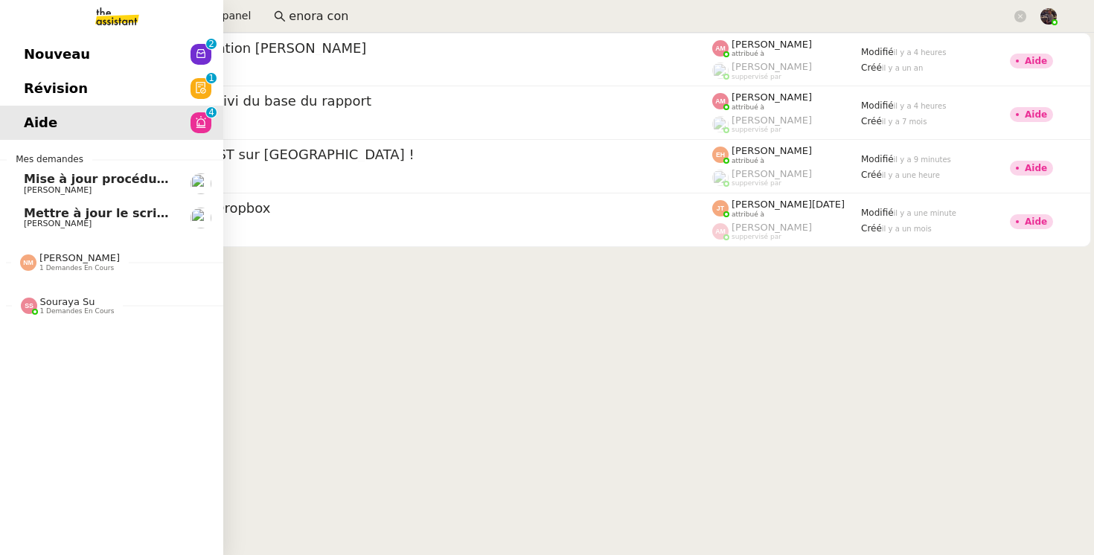
click at [125, 86] on link "Révision 0 1 2 3 4 5 6 7 8 9" at bounding box center [111, 88] width 223 height 34
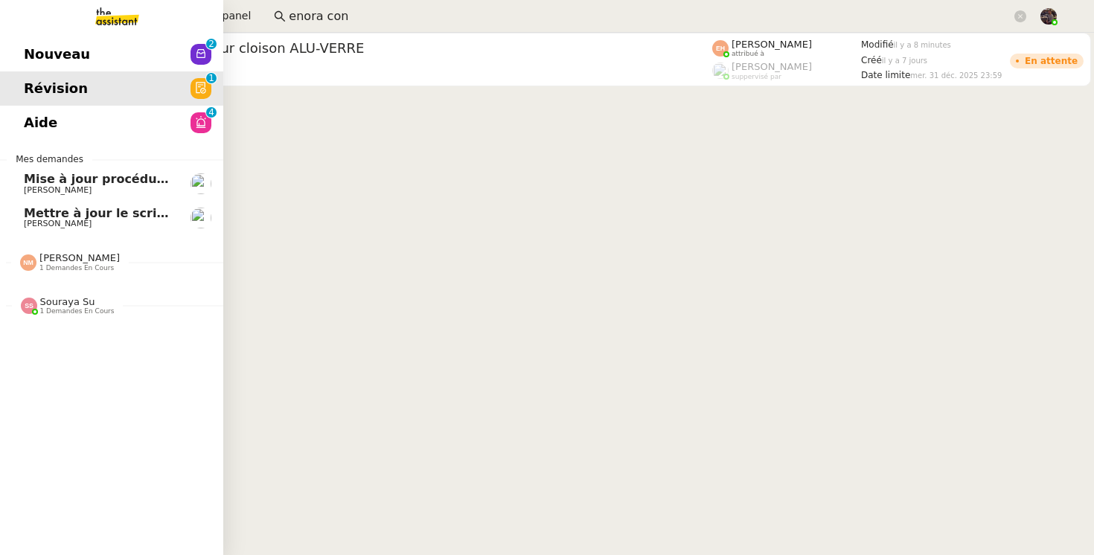
click at [112, 124] on link "Aide 0 1 2 3 4 5 6 7 8 9" at bounding box center [111, 123] width 223 height 34
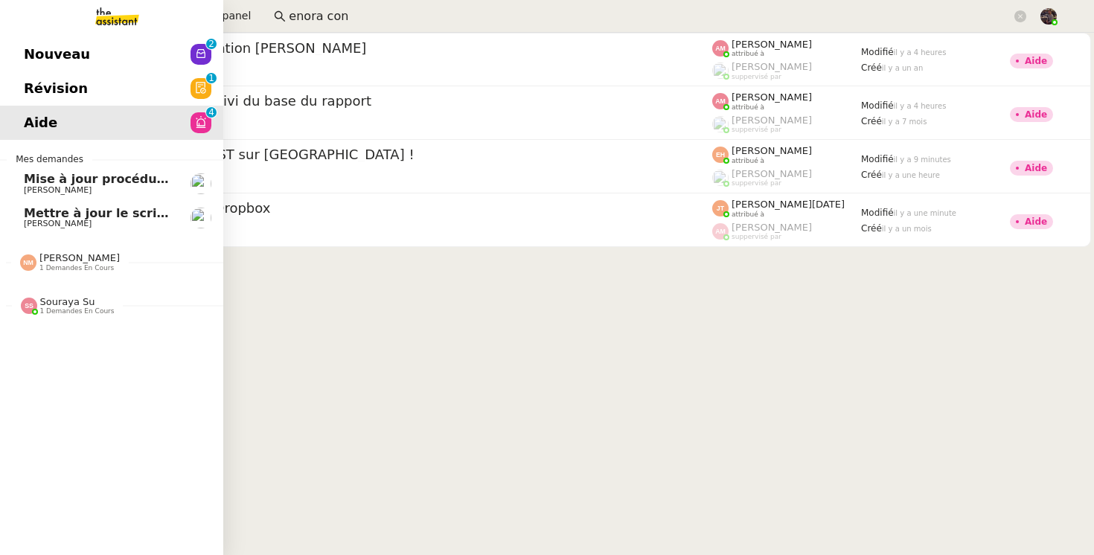
click at [130, 59] on link "Nouveau 0 1 2 3 4 5 6 7 8 9" at bounding box center [111, 54] width 223 height 34
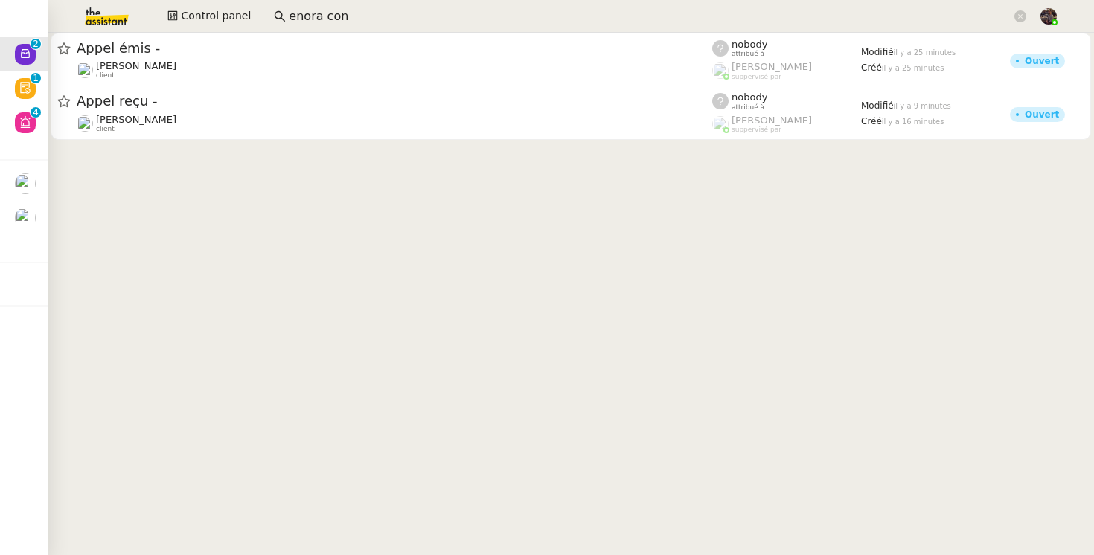
click at [214, 28] on div "Control panel enora con" at bounding box center [547, 16] width 1020 height 33
click at [217, 22] on span "Control panel" at bounding box center [216, 15] width 70 height 17
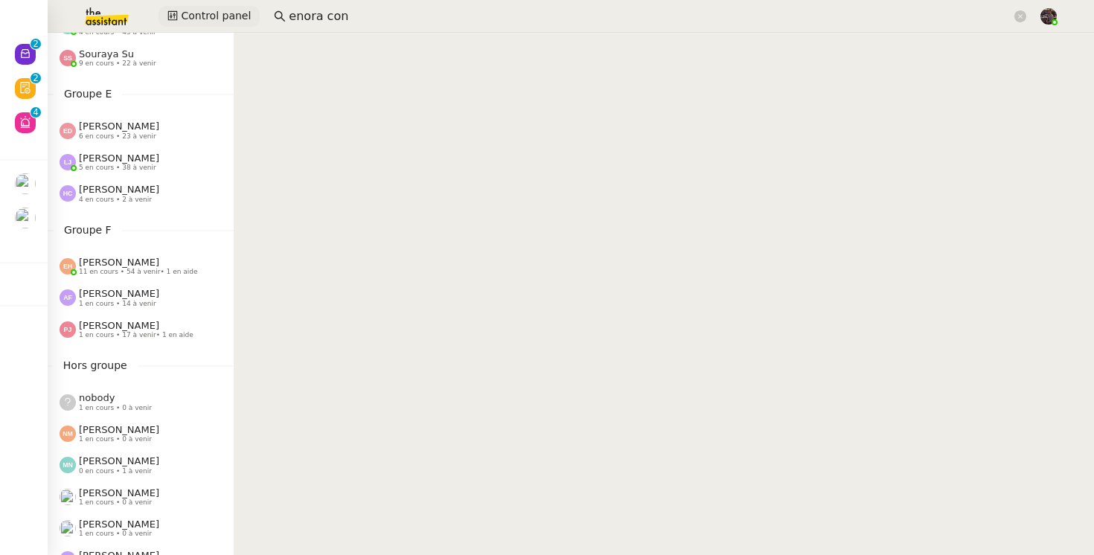
scroll to position [526, 0]
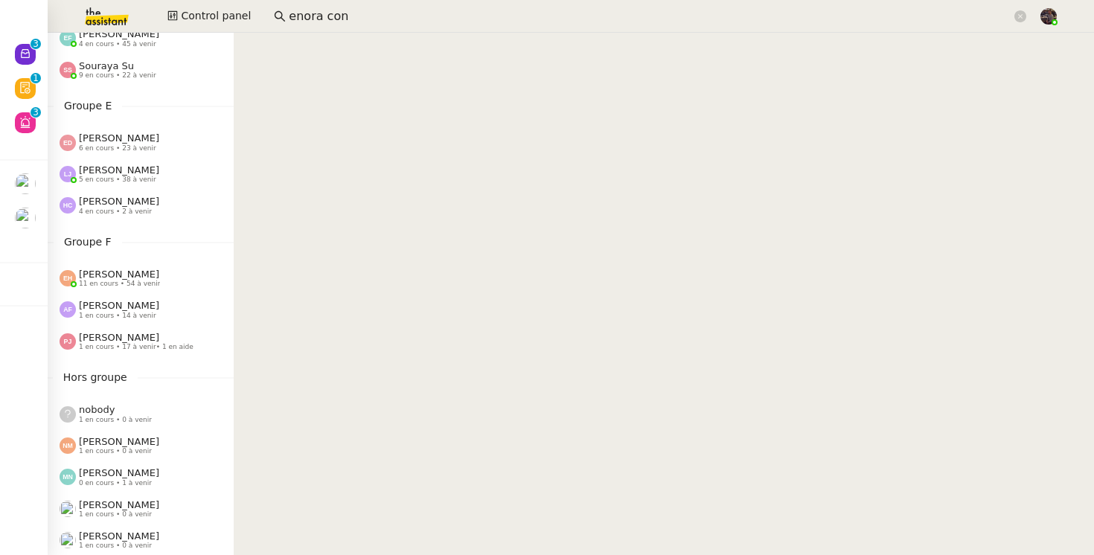
click at [345, 9] on input "enora con" at bounding box center [650, 17] width 723 height 20
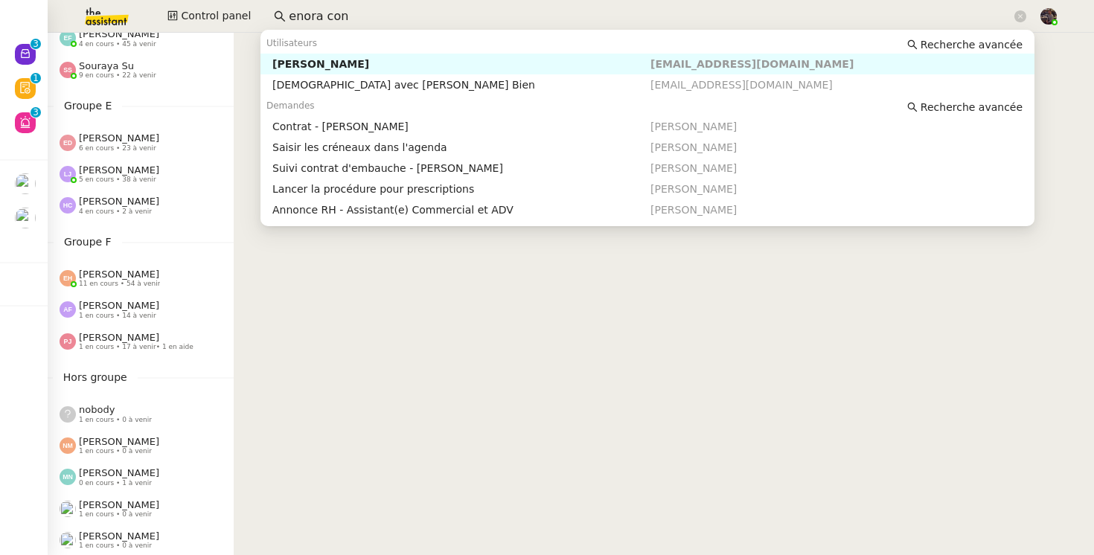
click at [345, 9] on input "enora con" at bounding box center [650, 17] width 723 height 20
paste input "[PERSON_NAME]"
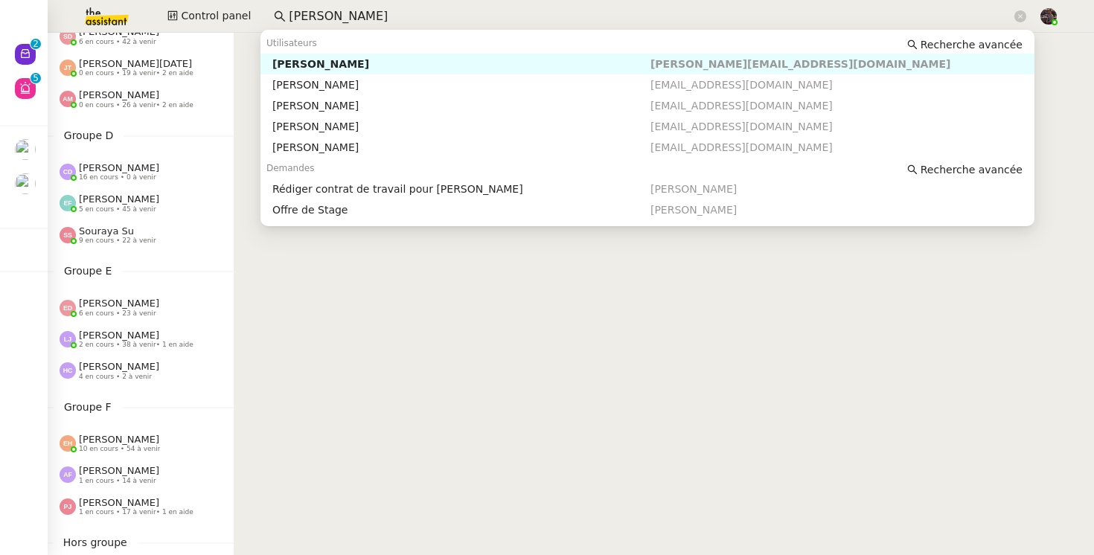
scroll to position [363, 0]
click at [680, 387] on nz-content at bounding box center [664, 294] width 860 height 523
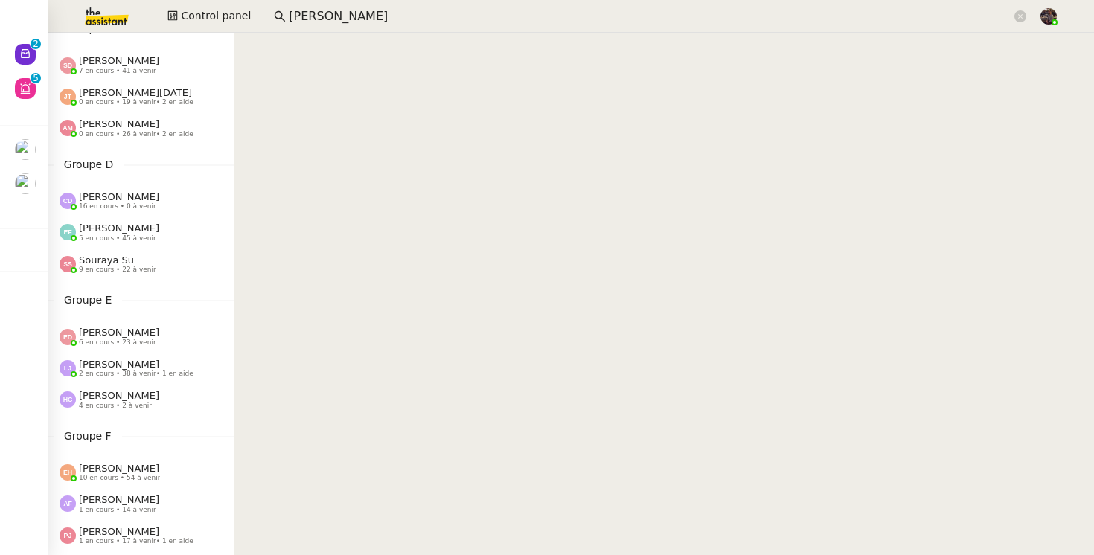
scroll to position [400, 0]
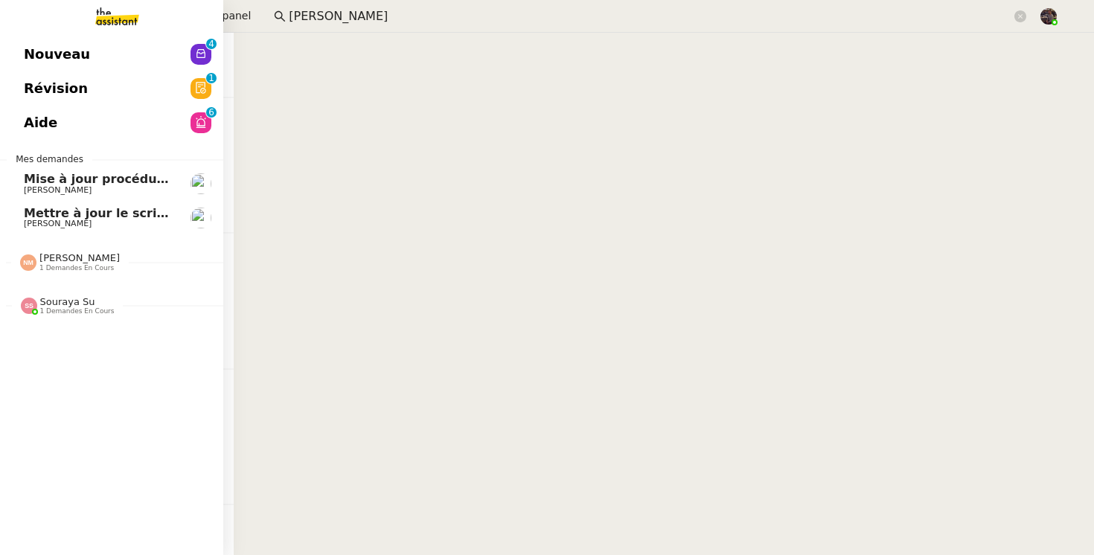
click at [67, 22] on img at bounding box center [105, 16] width 115 height 33
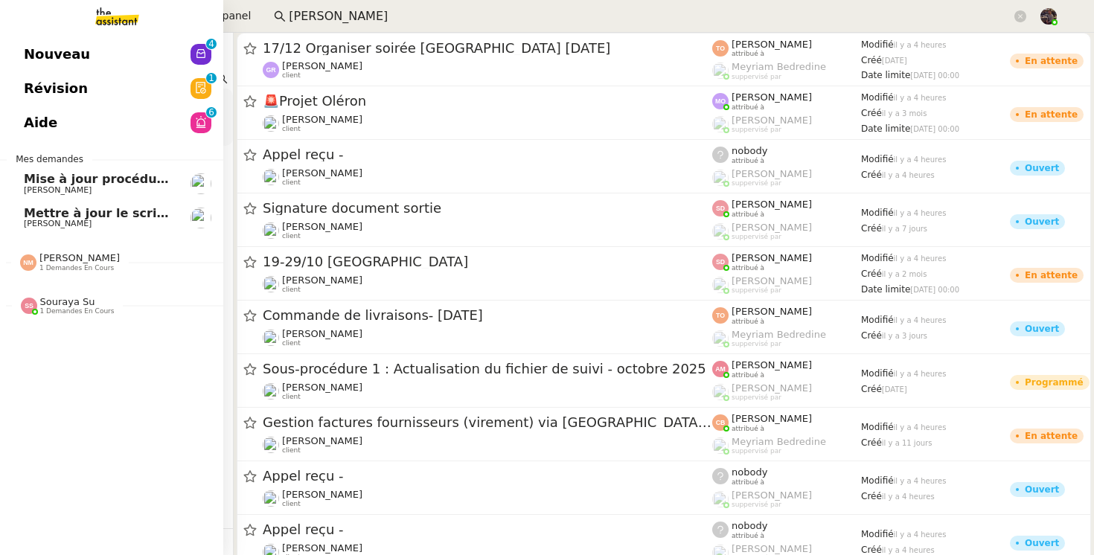
click at [78, 57] on span "Nouveau" at bounding box center [57, 54] width 66 height 22
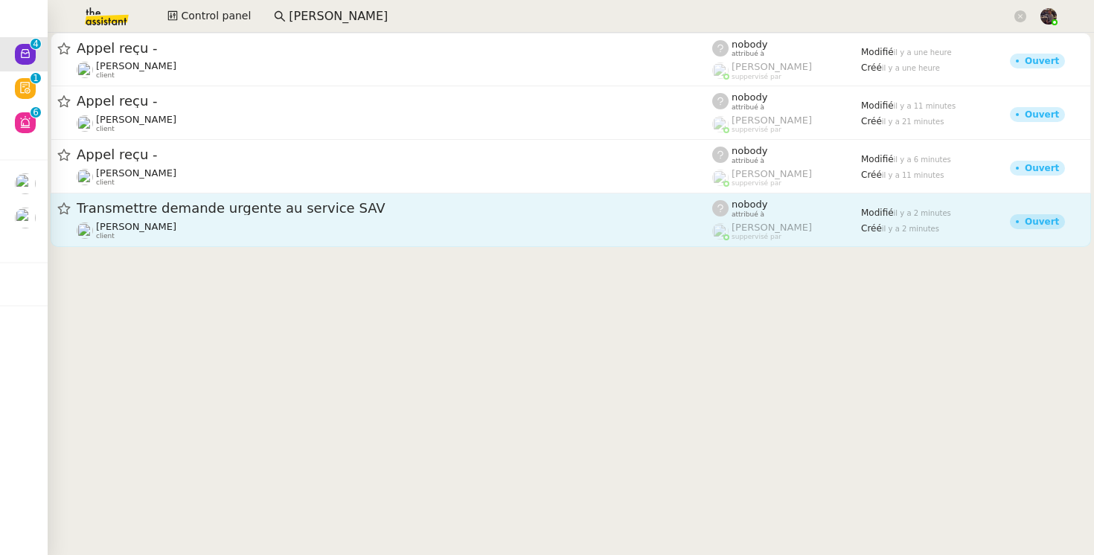
click at [220, 236] on div "[PERSON_NAME] client" at bounding box center [395, 230] width 636 height 19
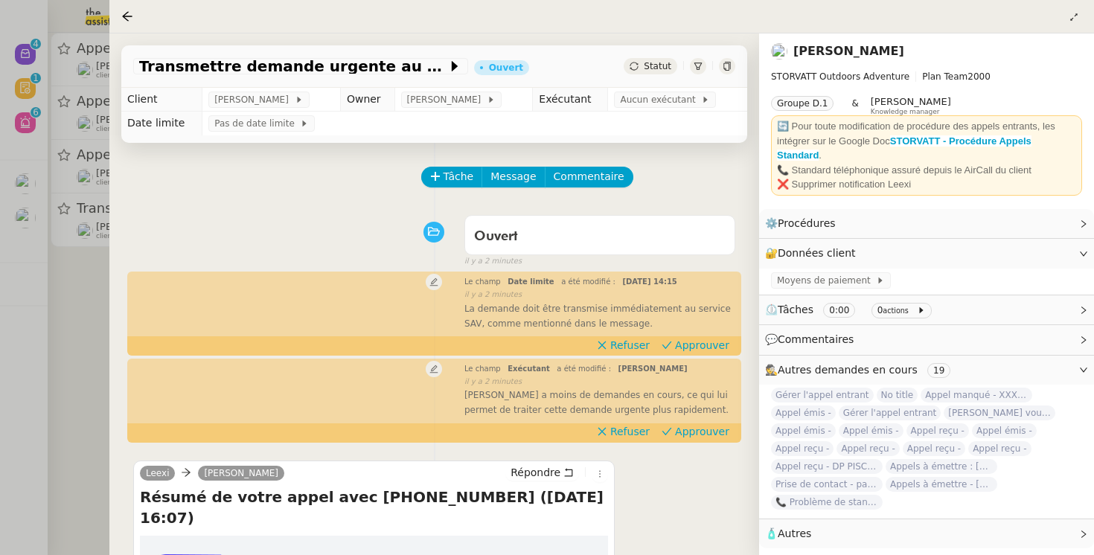
scroll to position [243, 0]
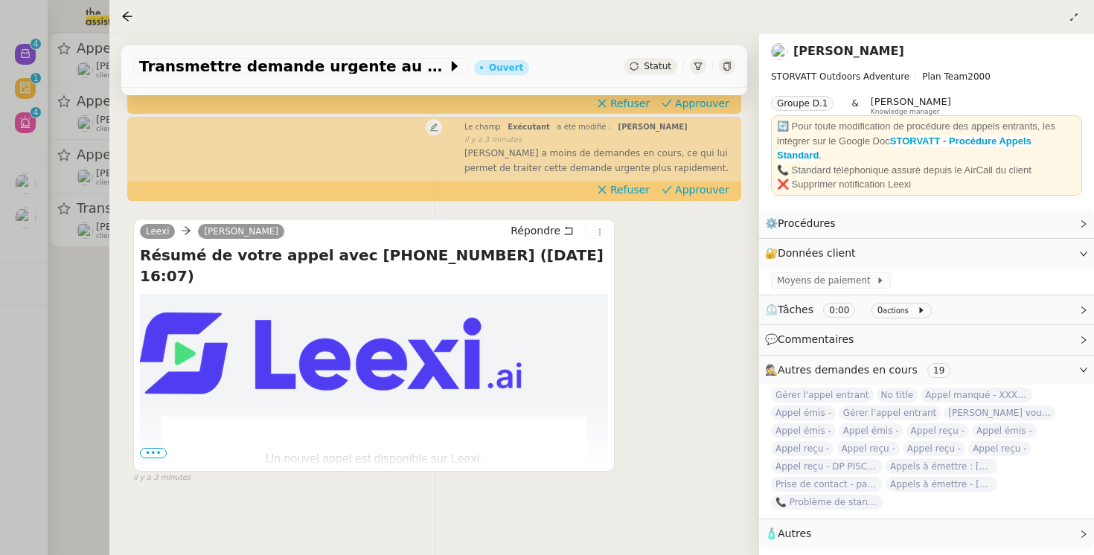
click at [70, 316] on div at bounding box center [547, 277] width 1094 height 555
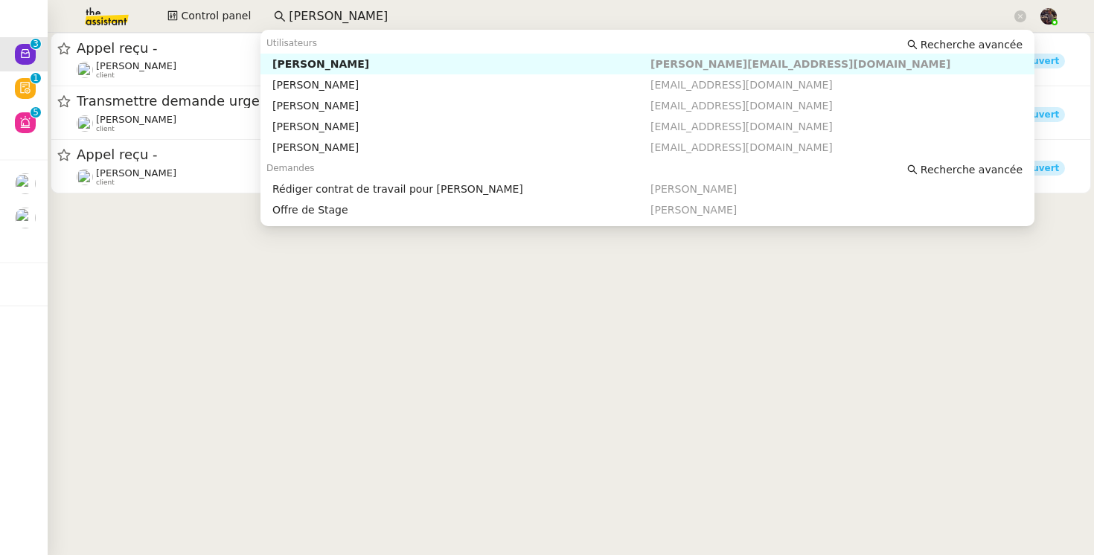
click at [334, 20] on input "[PERSON_NAME]" at bounding box center [650, 17] width 723 height 20
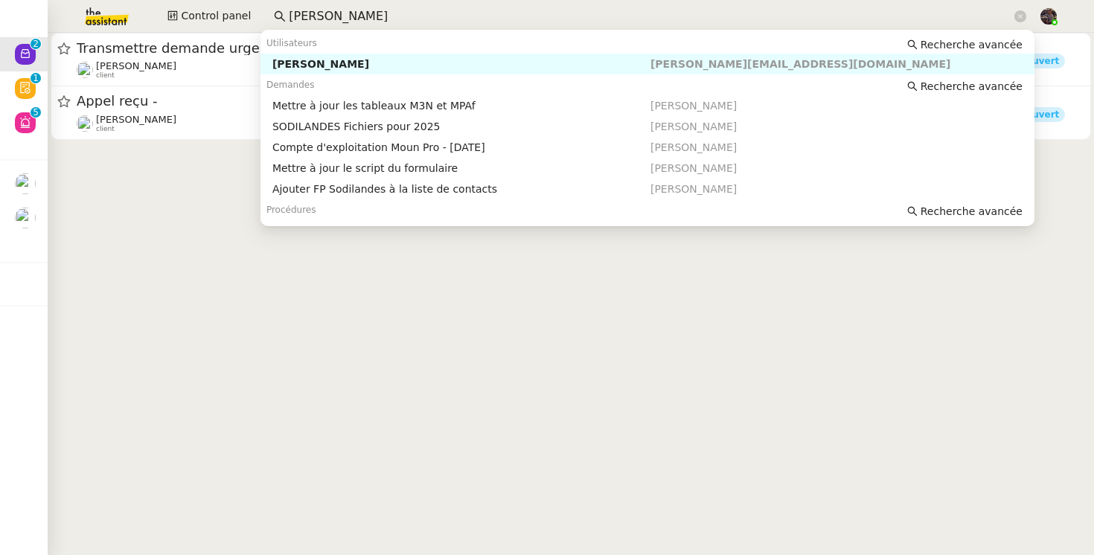
click at [339, 59] on div "[PERSON_NAME]" at bounding box center [461, 63] width 378 height 13
type input "[PERSON_NAME]"
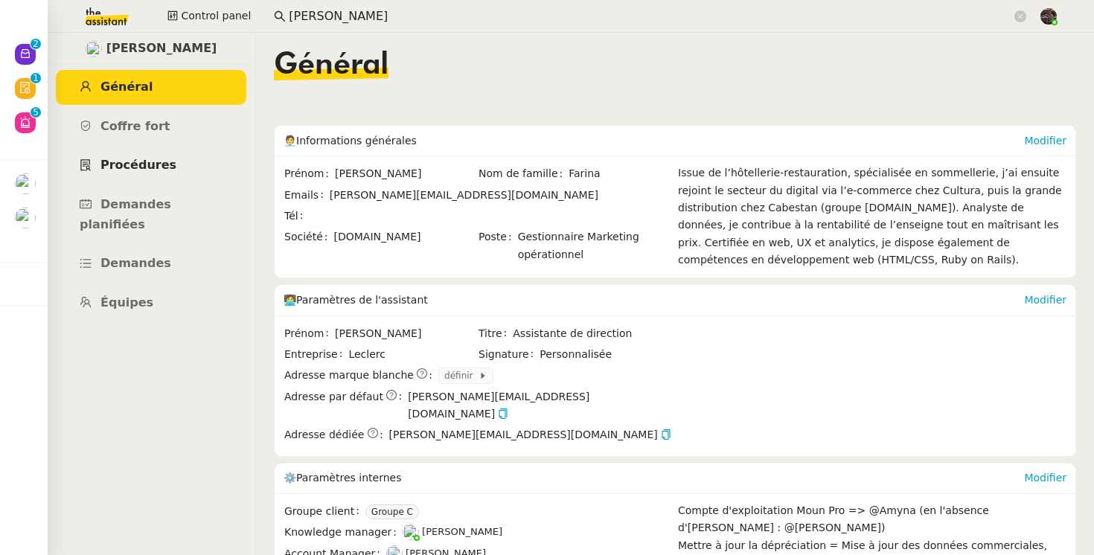
click at [150, 160] on span "Procédures" at bounding box center [138, 165] width 76 height 14
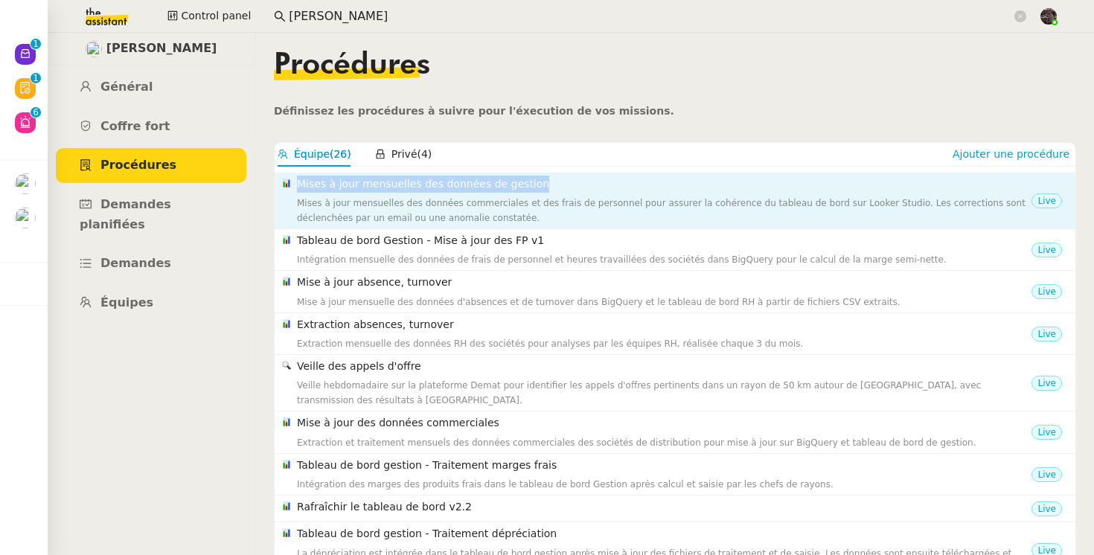
drag, startPoint x: 544, startPoint y: 192, endPoint x: 297, endPoint y: 189, distance: 247.2
click at [297, 189] on h4 "Mises à jour mensuelles des données de gestion" at bounding box center [664, 184] width 735 height 17
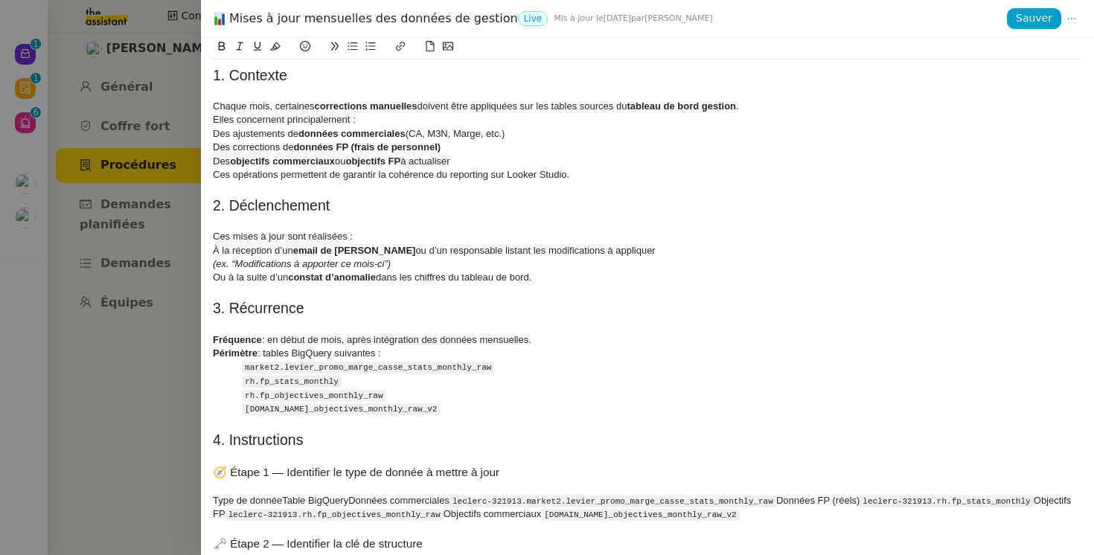
copy h4 "Mises à jour mensuelles des données de gestion"
click at [333, 19] on div "Mises à jour mensuelles des données de gestion Live Mis à jour le [DATE] par [P…" at bounding box center [610, 18] width 794 height 16
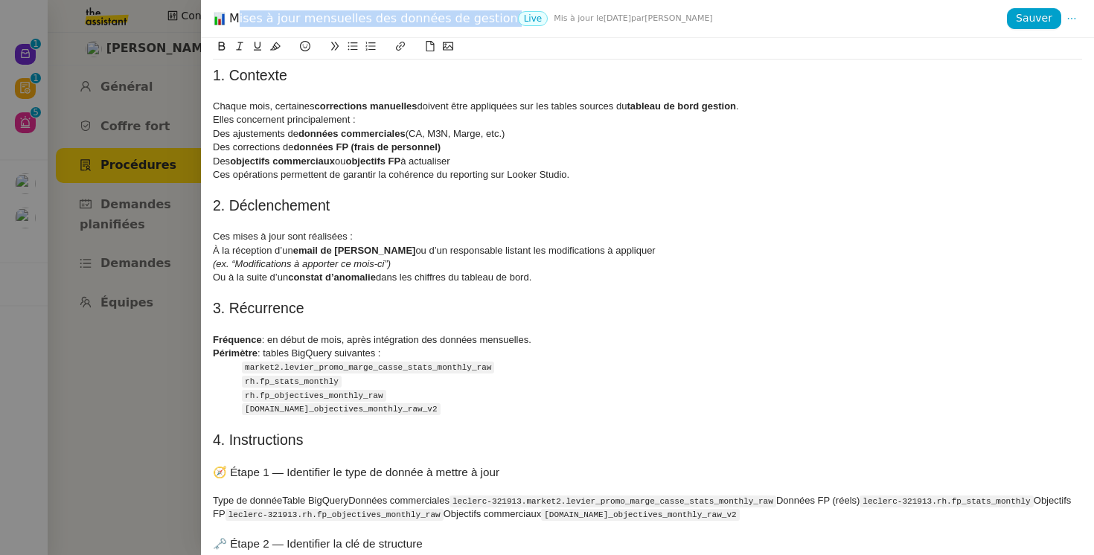
click at [333, 19] on div "Mises à jour mensuelles des données de gestion Live Mis à jour le [DATE] par [P…" at bounding box center [610, 18] width 794 height 16
copy div "Mises à jour mensuelles des données de gestion"
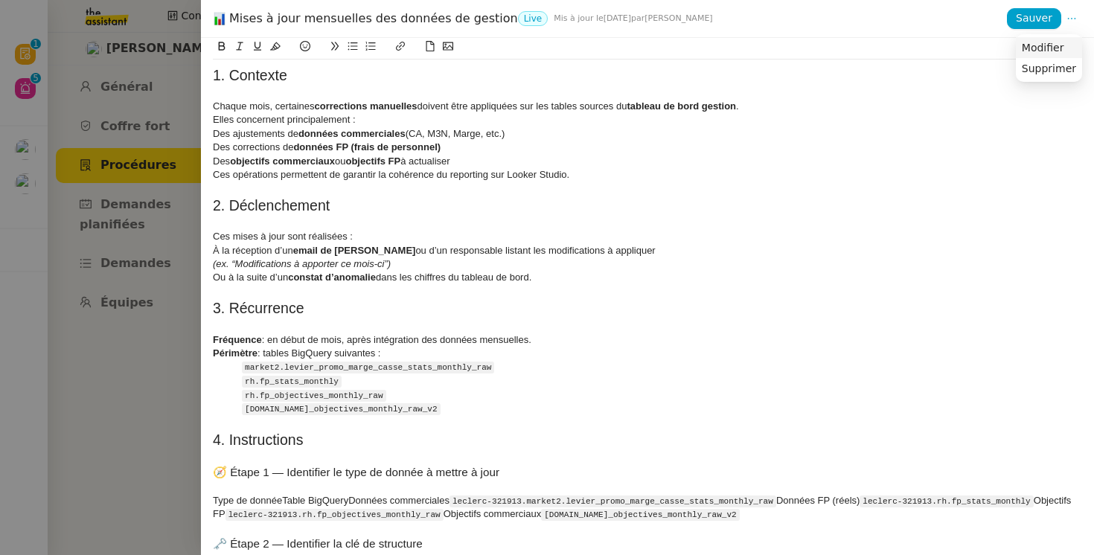
click at [1067, 48] on li "Modifier" at bounding box center [1049, 47] width 66 height 21
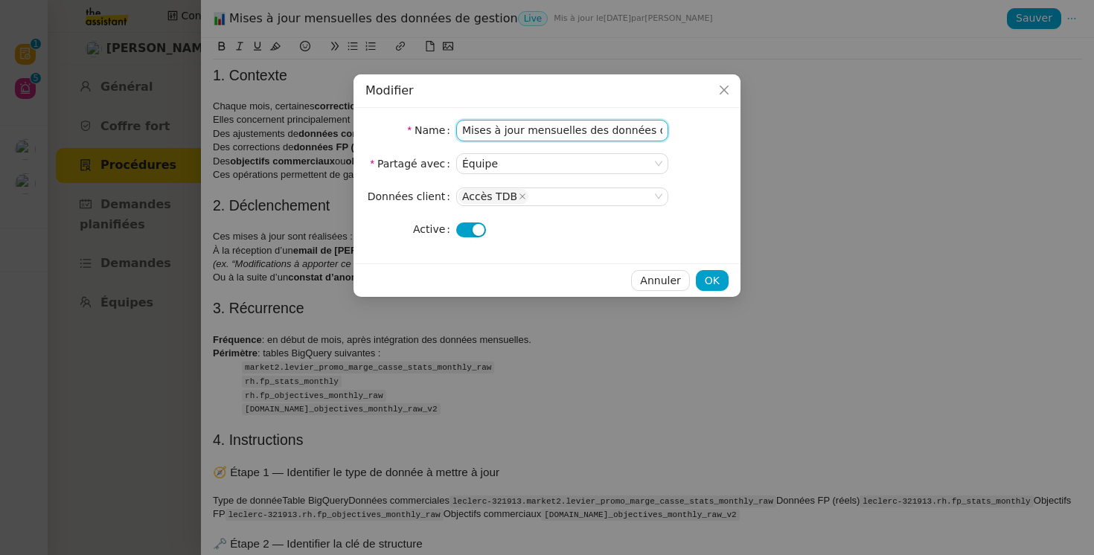
click at [552, 127] on input "Mises à jour mensuelles des données de gestion" at bounding box center [562, 131] width 212 height 22
click at [581, 133] on input "Mises à jour manuelles des données de gestion" at bounding box center [562, 131] width 212 height 22
drag, startPoint x: 581, startPoint y: 133, endPoint x: 700, endPoint y: 134, distance: 119.8
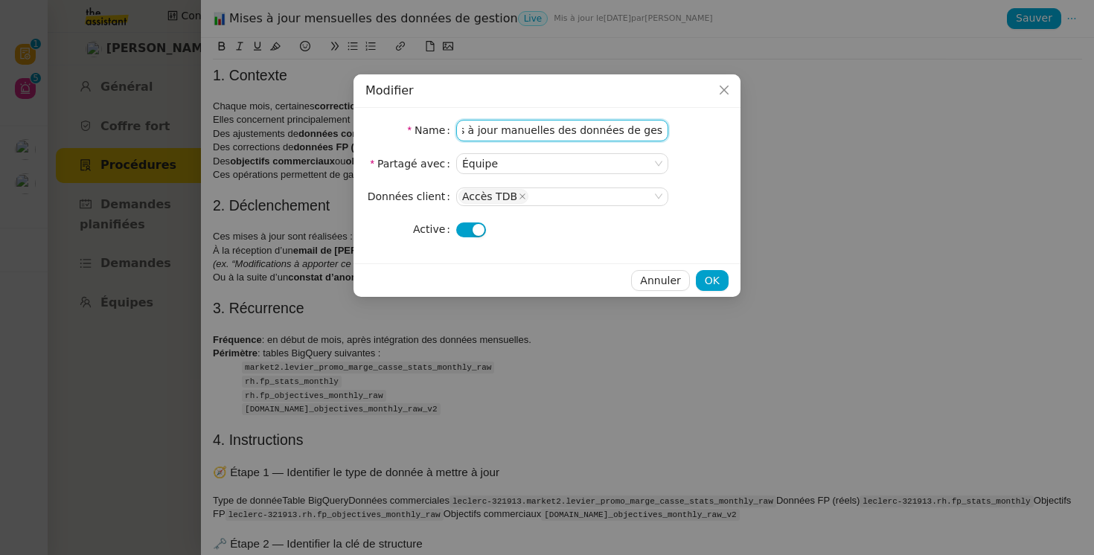
click at [700, 134] on nz-form-item "Name Mises à jour manuelles des données de gestion" at bounding box center [546, 131] width 363 height 22
type input "Mises à jour [PERSON_NAME]"
click at [727, 164] on nz-form-item "Partagé avec Équipe" at bounding box center [546, 163] width 363 height 21
click at [462, 134] on input "Mises à jour [PERSON_NAME]" at bounding box center [562, 131] width 212 height 22
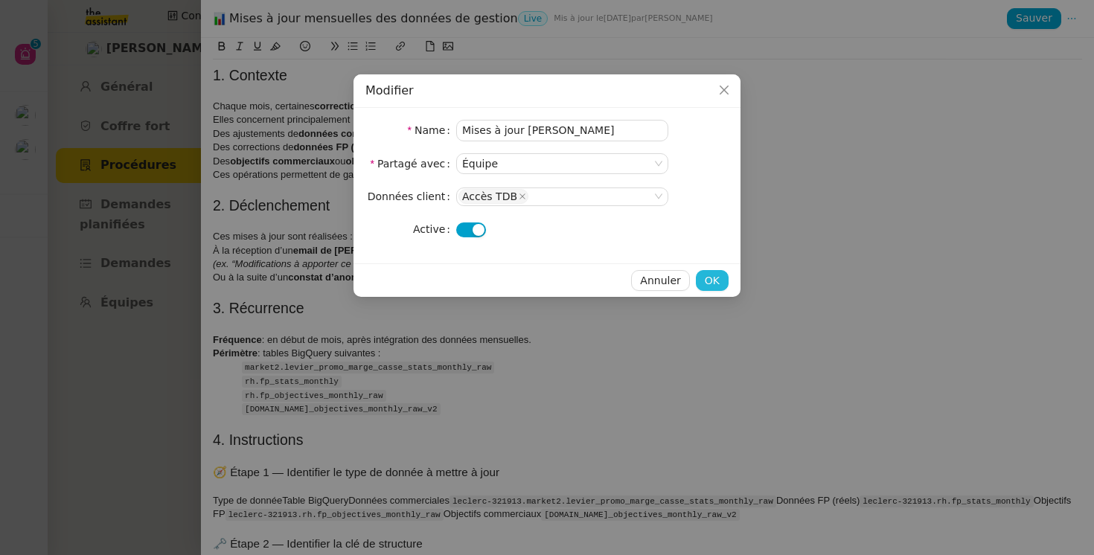
click at [724, 279] on button "OK" at bounding box center [712, 280] width 33 height 21
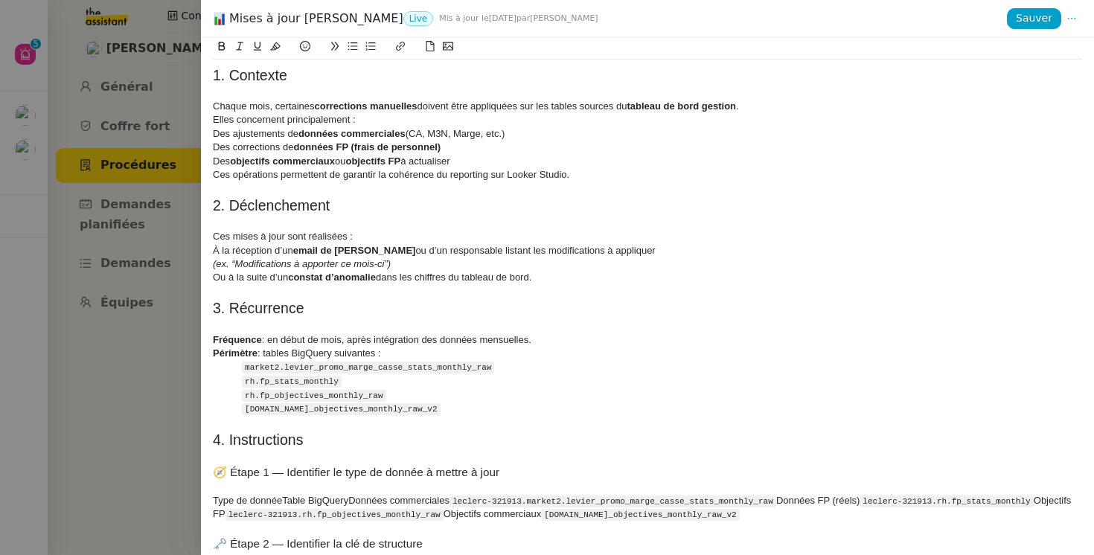
click at [188, 218] on div at bounding box center [547, 277] width 1094 height 555
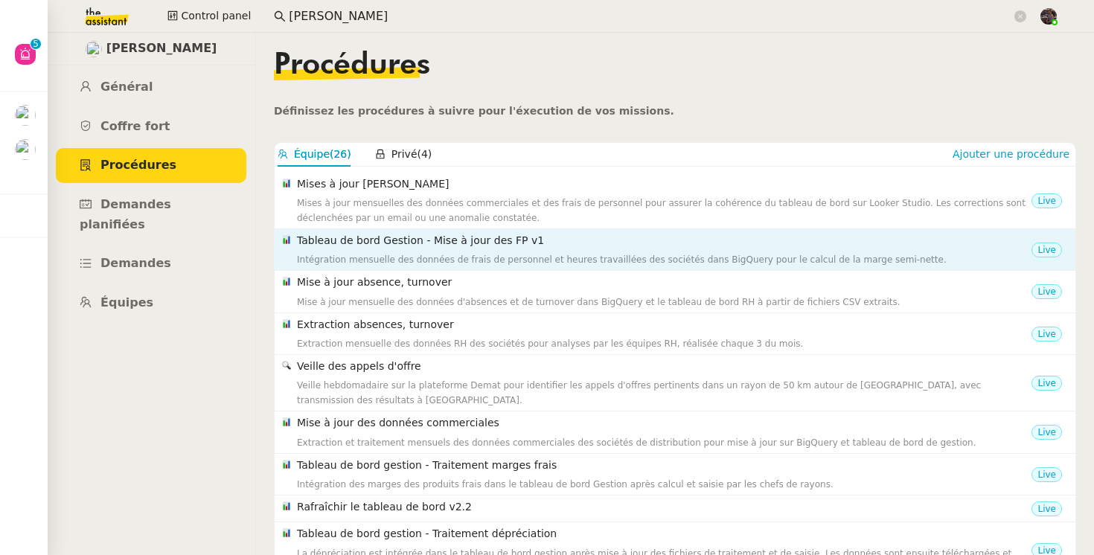
click at [485, 255] on div "Intégration mensuelle des données de frais de personnel et heures travaillées d…" at bounding box center [664, 259] width 735 height 15
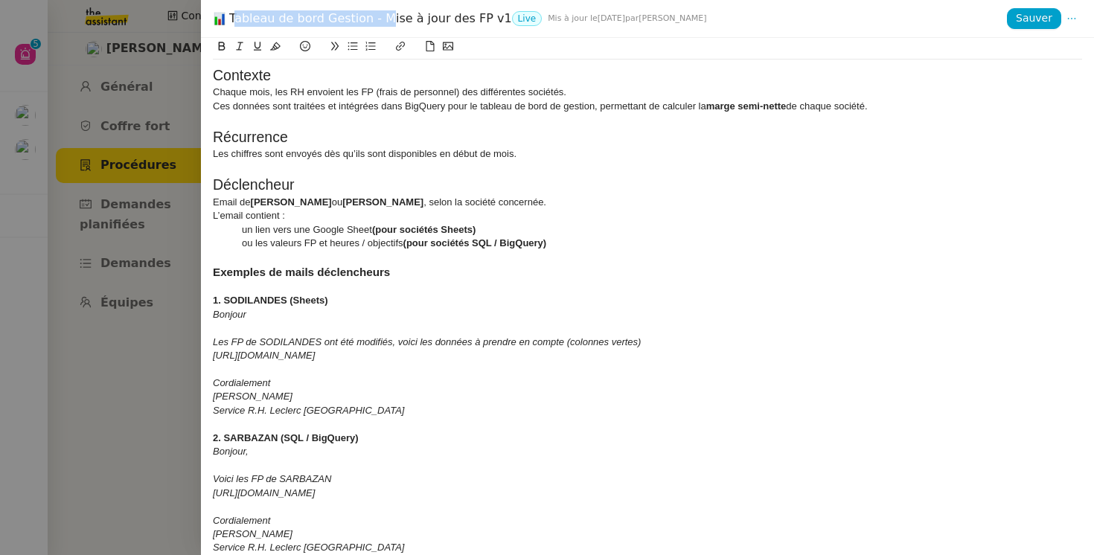
drag, startPoint x: 375, startPoint y: 19, endPoint x: 230, endPoint y: 18, distance: 145.2
click at [230, 18] on div "Tableau de bord Gestion - Mise à jour des FP v1 Live Mis à jour le [DATE] par […" at bounding box center [610, 18] width 794 height 16
copy div "Tableau de bord Gestion -"
click at [189, 347] on div at bounding box center [547, 277] width 1094 height 555
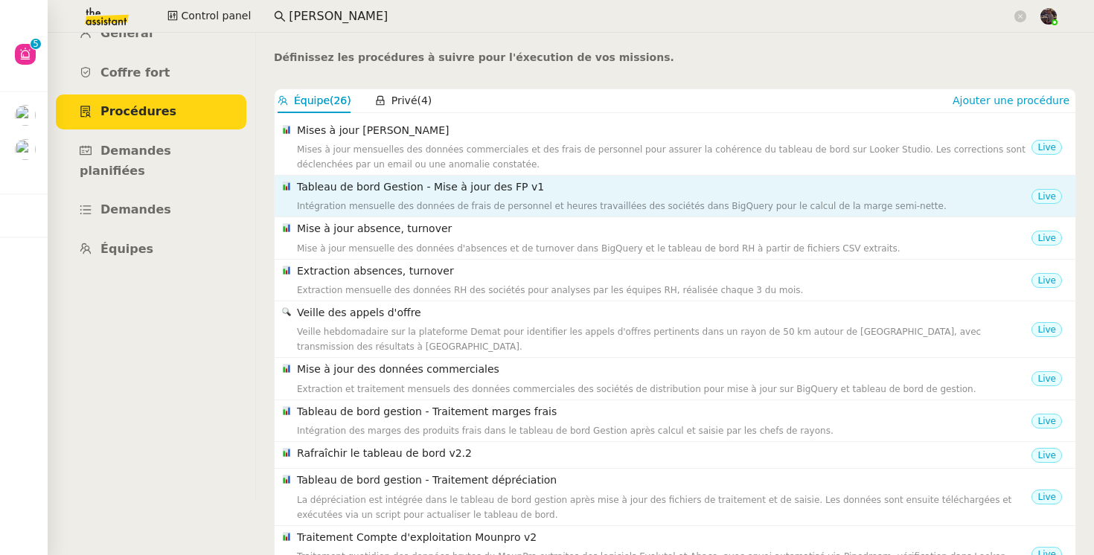
scroll to position [53, 0]
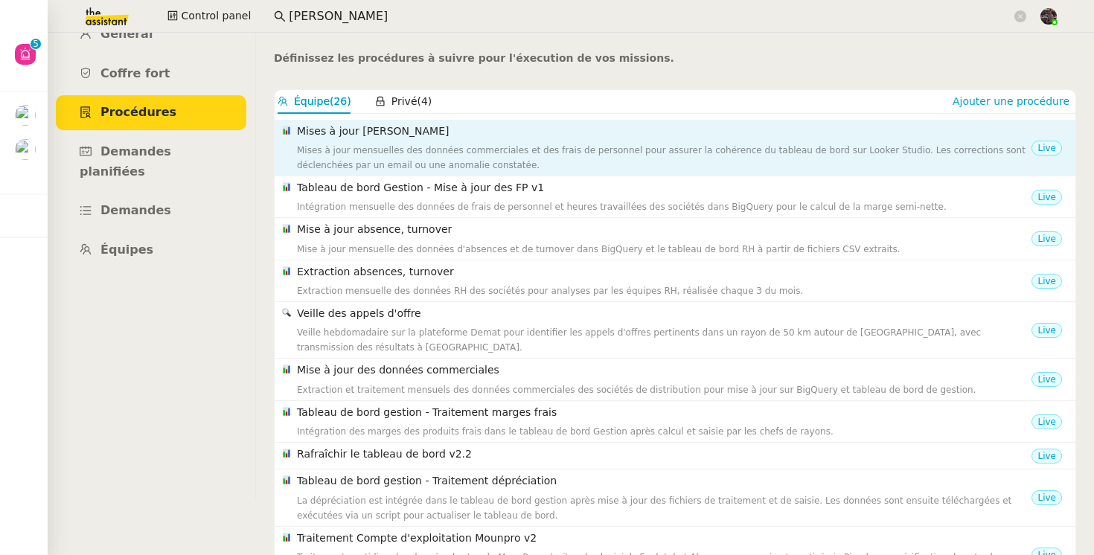
click at [370, 145] on div "Mises à jour mensuelles des données commerciales et des frais de personnel pour…" at bounding box center [664, 158] width 735 height 30
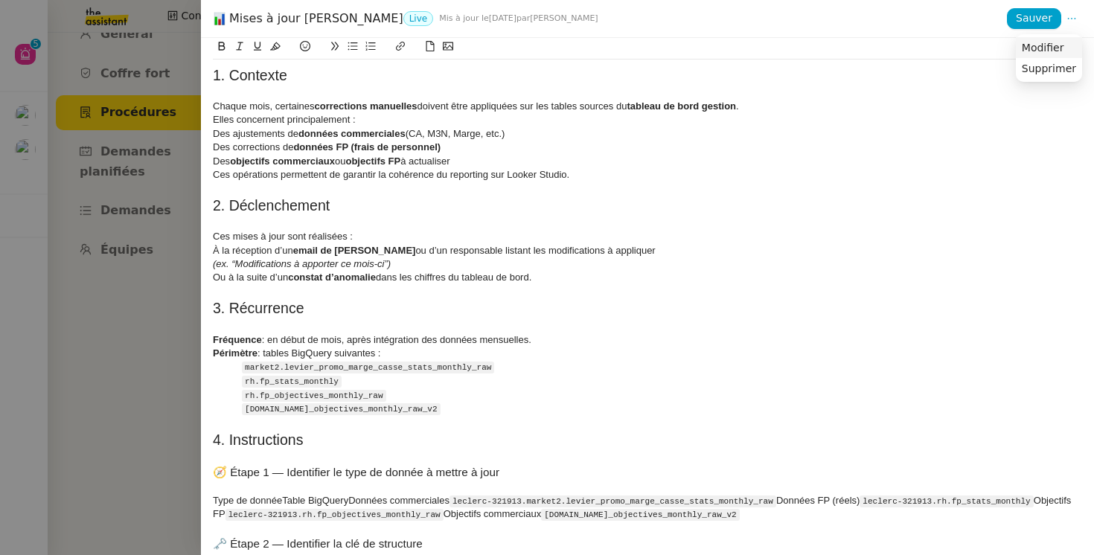
click at [1073, 47] on li "Modifier" at bounding box center [1049, 47] width 66 height 21
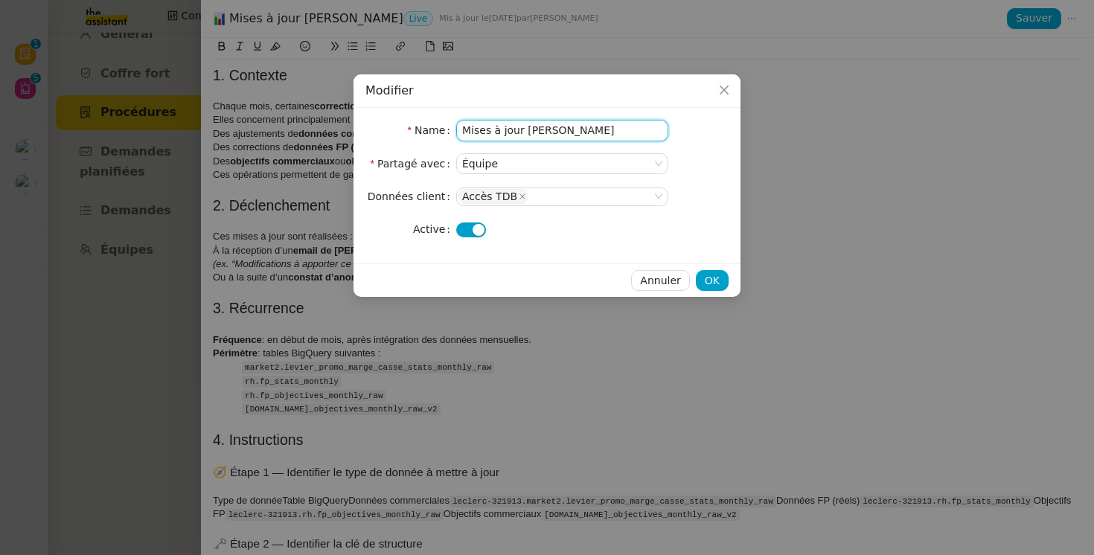
click at [462, 127] on input "Mises à jour [PERSON_NAME]" at bounding box center [562, 131] width 212 height 22
paste input "Tableau de bord Gestion -"
type input "Tableau de bord Gestion - Mises à jour manuelles BigQuery"
click at [708, 273] on span "OK" at bounding box center [712, 280] width 15 height 17
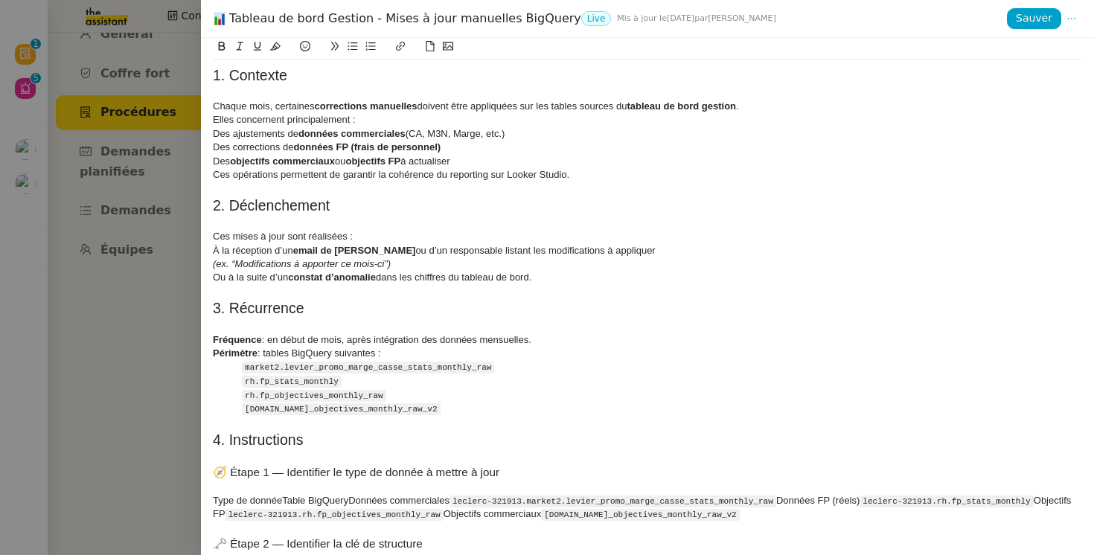
click at [168, 332] on div at bounding box center [547, 277] width 1094 height 555
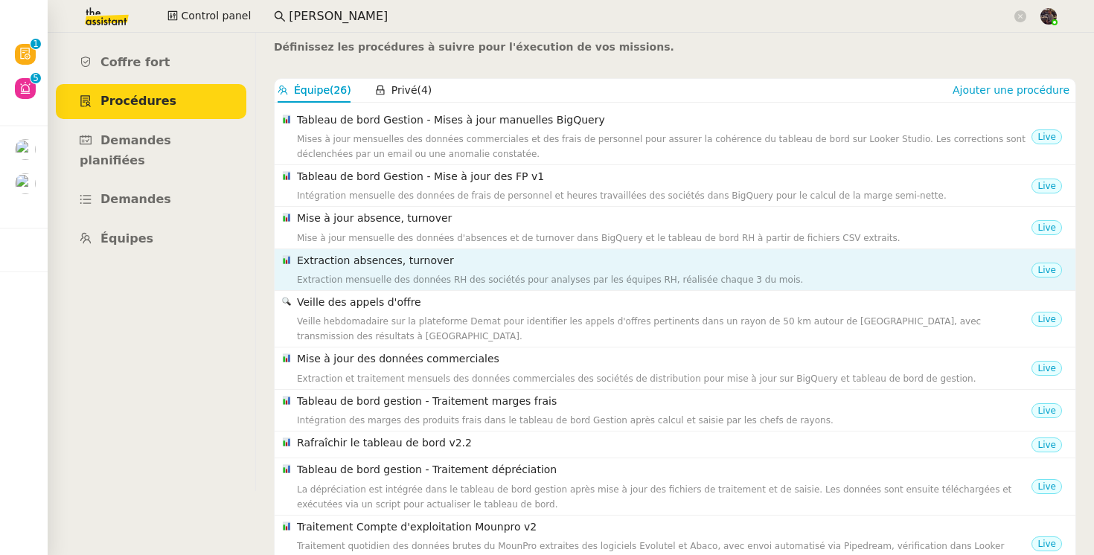
scroll to position [45, 0]
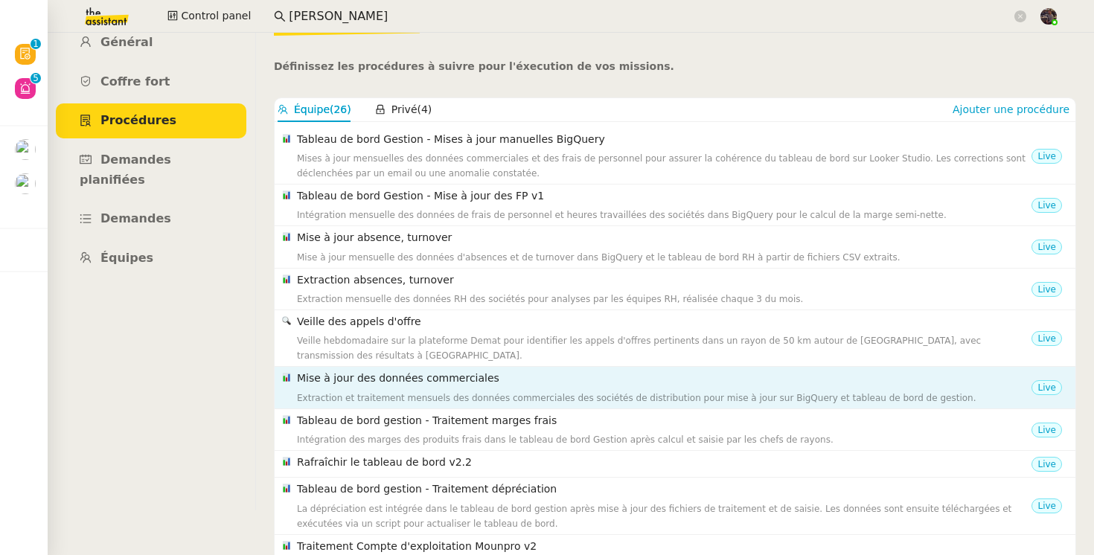
click at [398, 391] on div "Extraction et traitement mensuels des données commerciales des sociétés de dist…" at bounding box center [664, 398] width 735 height 15
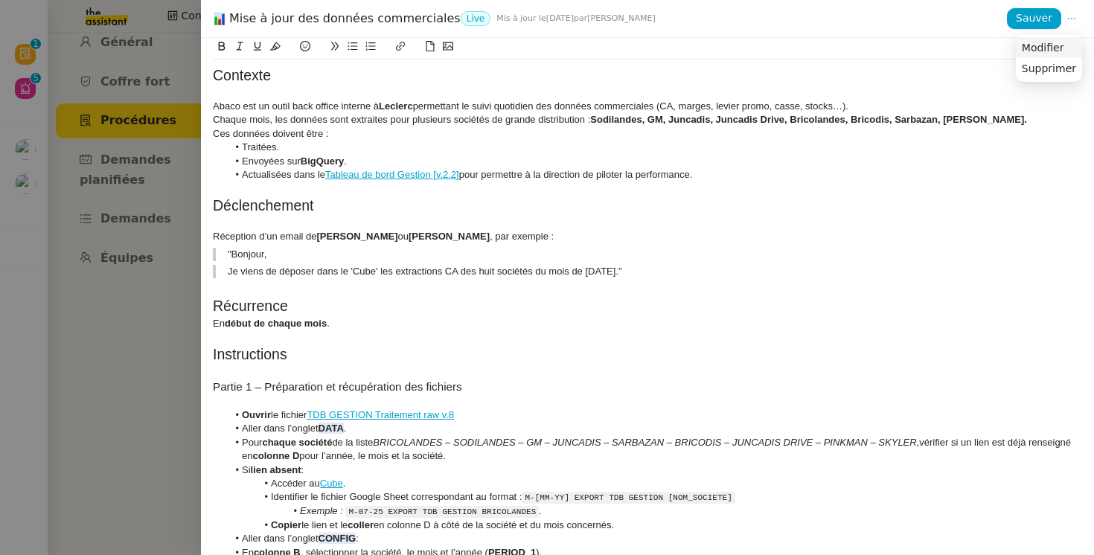
click at [1064, 45] on span "Modifier" at bounding box center [1043, 47] width 42 height 13
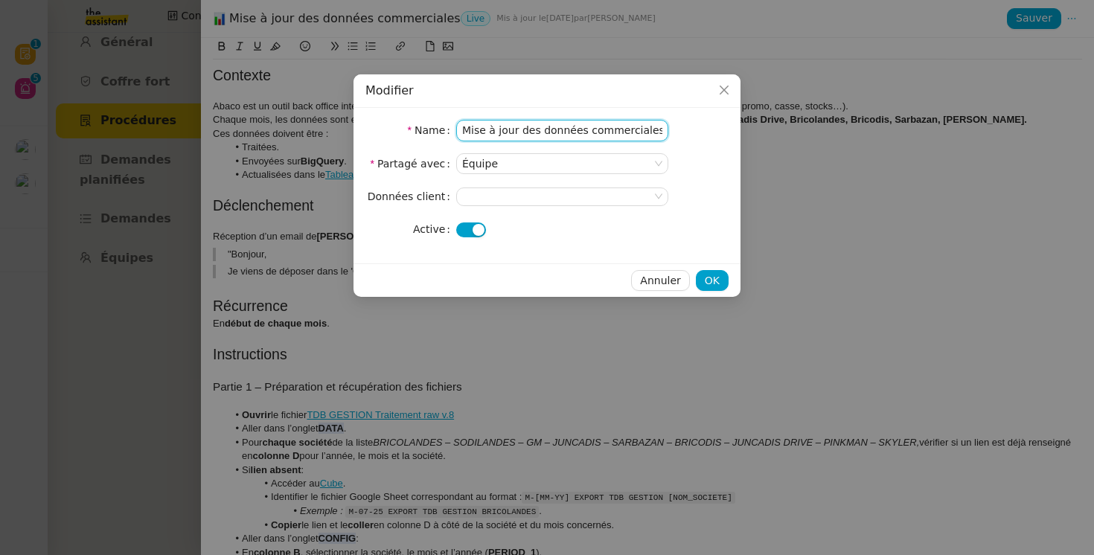
click at [464, 131] on input "Mise à jour des données commerciales" at bounding box center [562, 131] width 212 height 22
paste input "Tableau de bord Gestion -"
type input "Tableau de bord Gestion - Mise à jour des données commerciales"
click at [718, 285] on span "OK" at bounding box center [712, 280] width 15 height 17
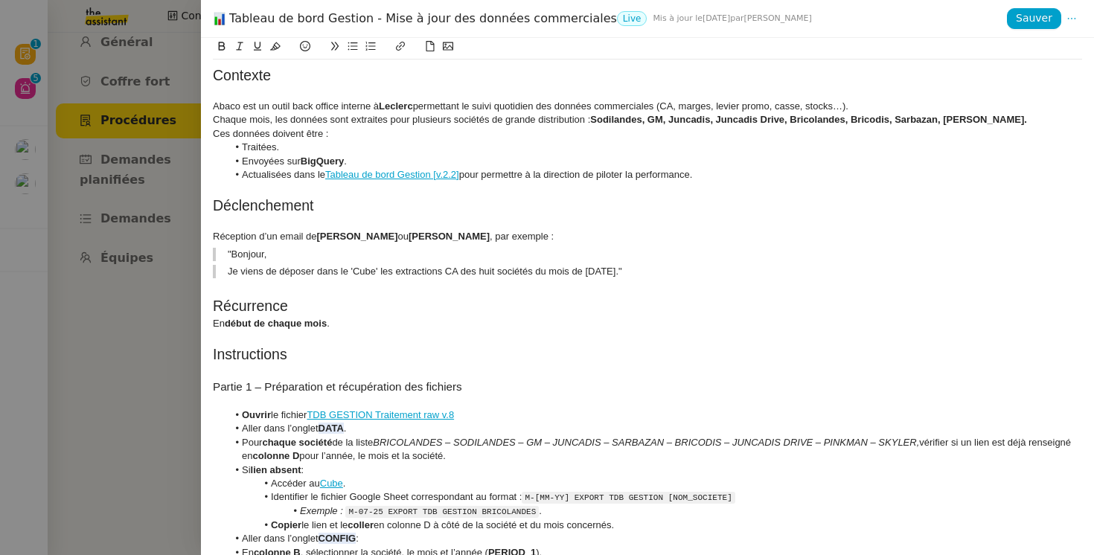
click at [152, 281] on div at bounding box center [547, 277] width 1094 height 555
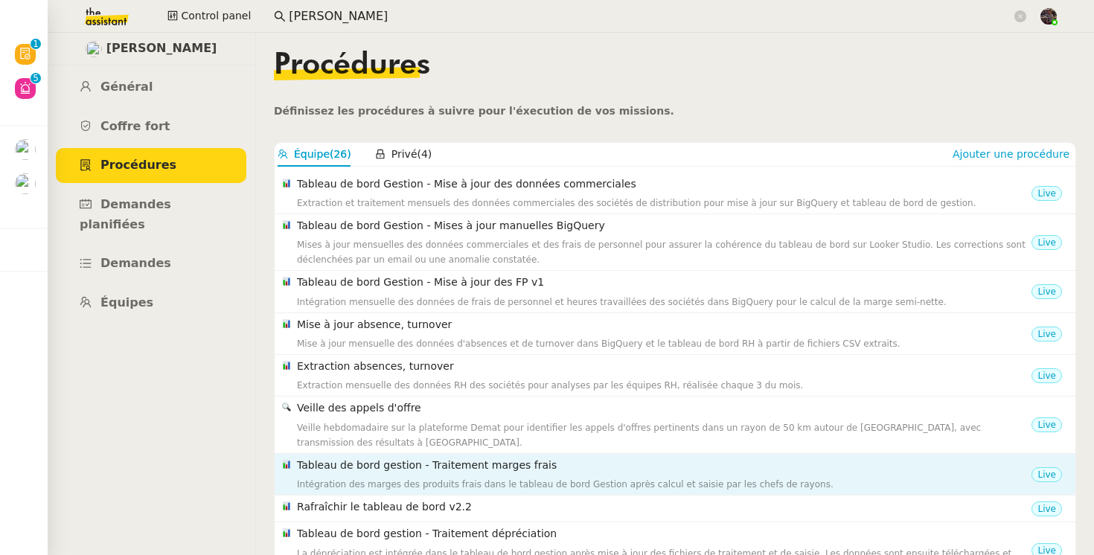
scroll to position [39, 0]
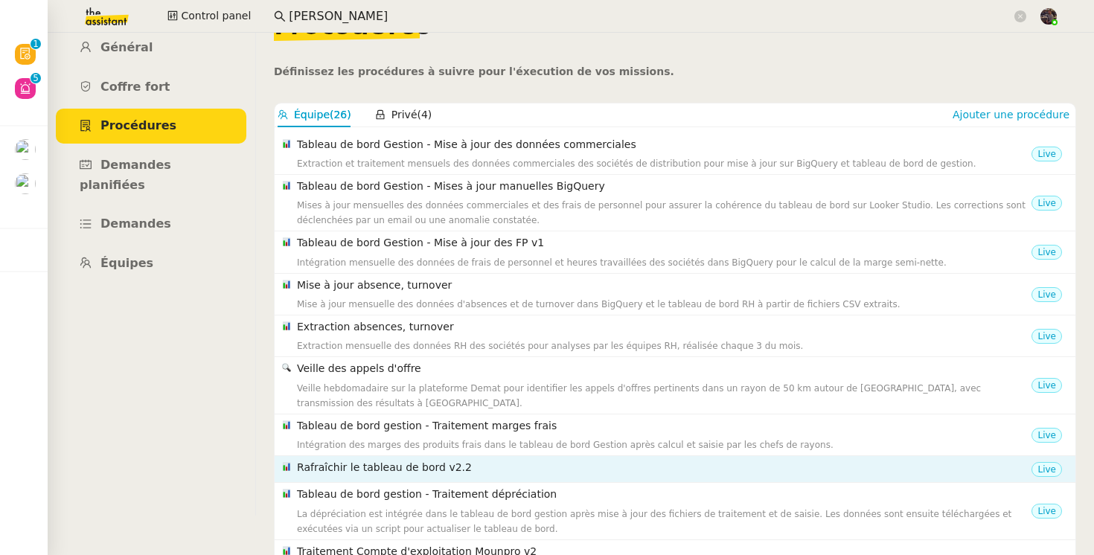
click at [443, 466] on h4 "Rafraîchir le tableau de bord v2.2" at bounding box center [664, 467] width 735 height 17
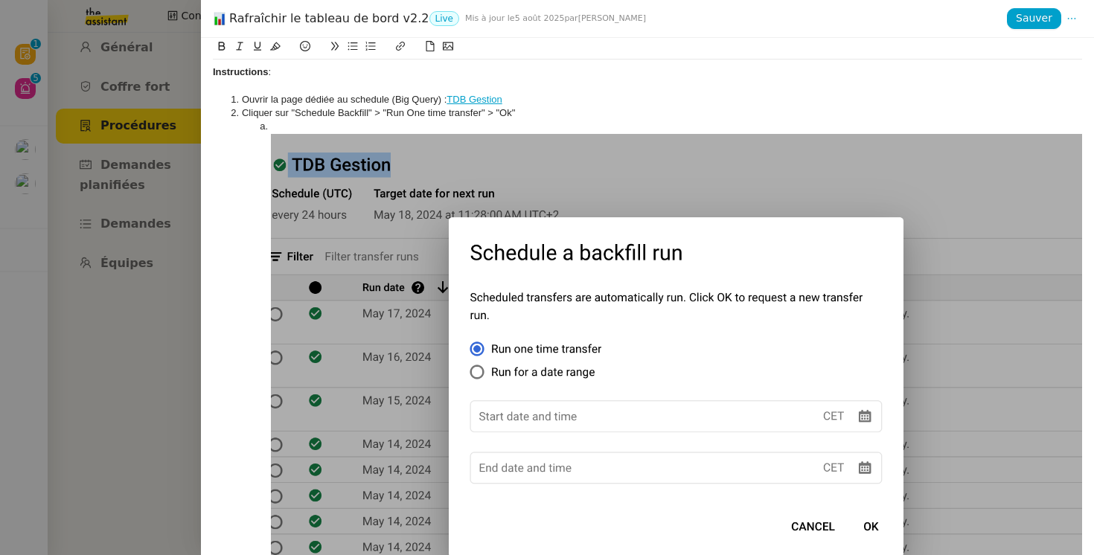
click at [484, 100] on link "TDB Gestion" at bounding box center [474, 99] width 55 height 11
click at [547, 81] on div at bounding box center [647, 85] width 869 height 13
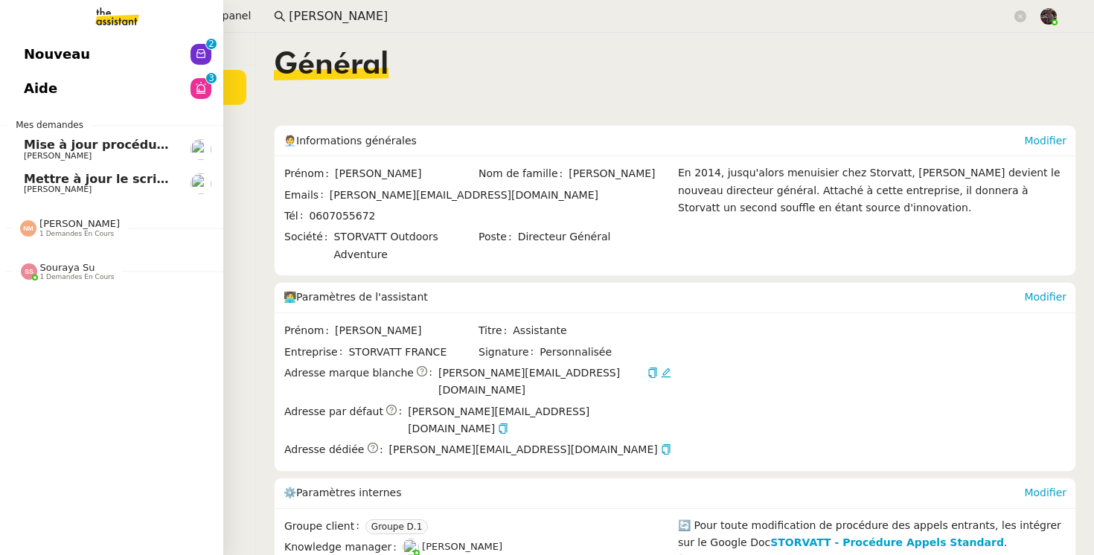
click at [38, 51] on link "Nouveau 0 1 2 3 4 5 6 7 8 9" at bounding box center [111, 54] width 223 height 34
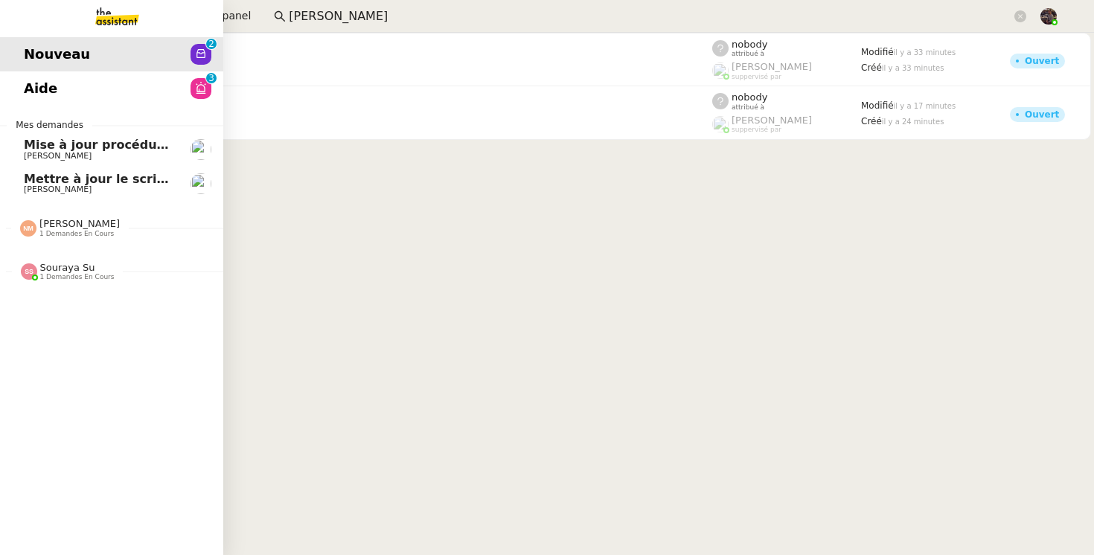
click at [149, 96] on link "Aide 0 1 2 3 4 5 6 7 8 9" at bounding box center [111, 88] width 223 height 34
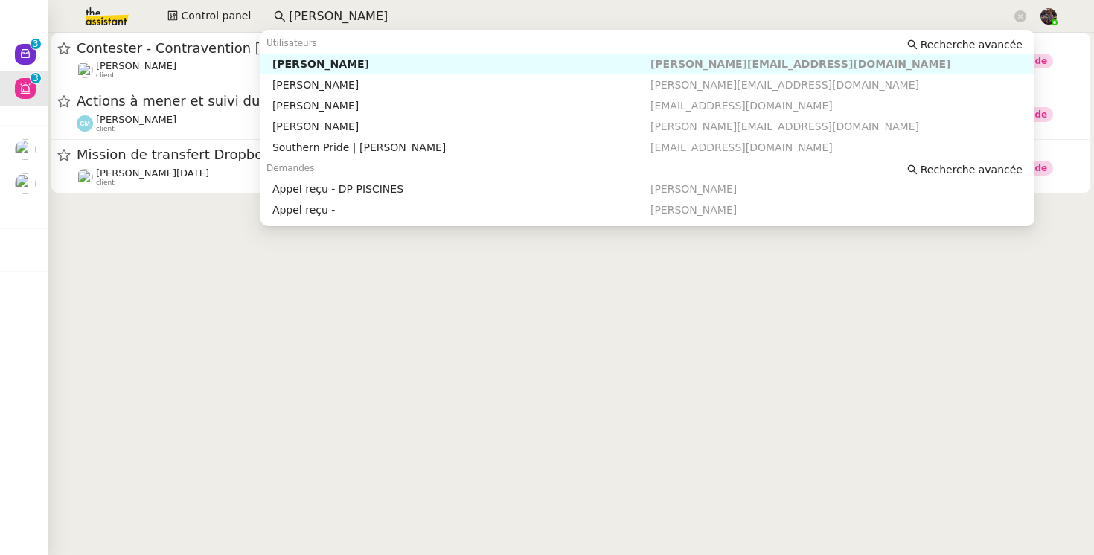
click at [377, 14] on input "frank m" at bounding box center [650, 17] width 723 height 20
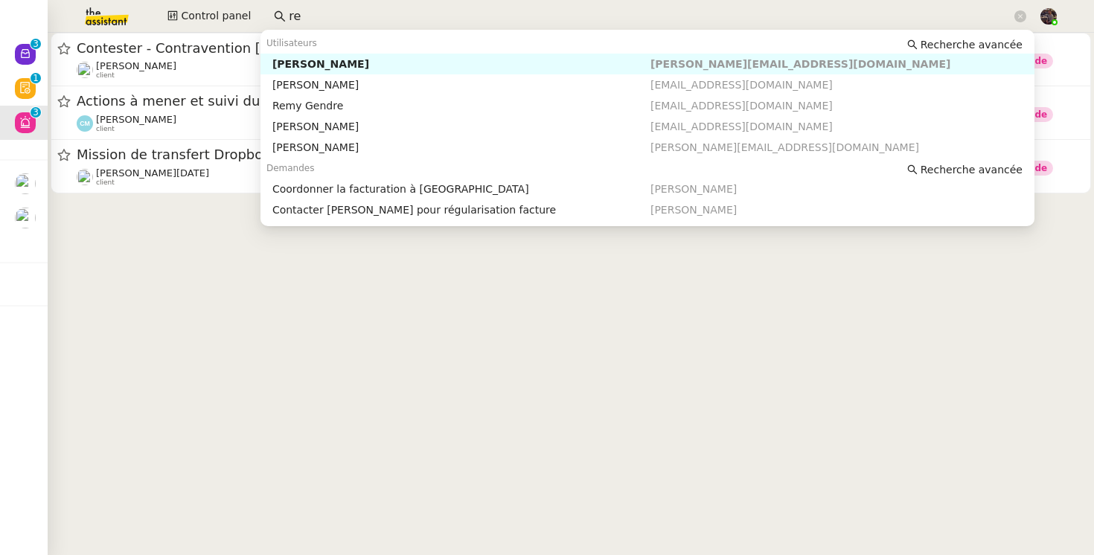
click at [328, 12] on input "re" at bounding box center [650, 17] width 723 height 20
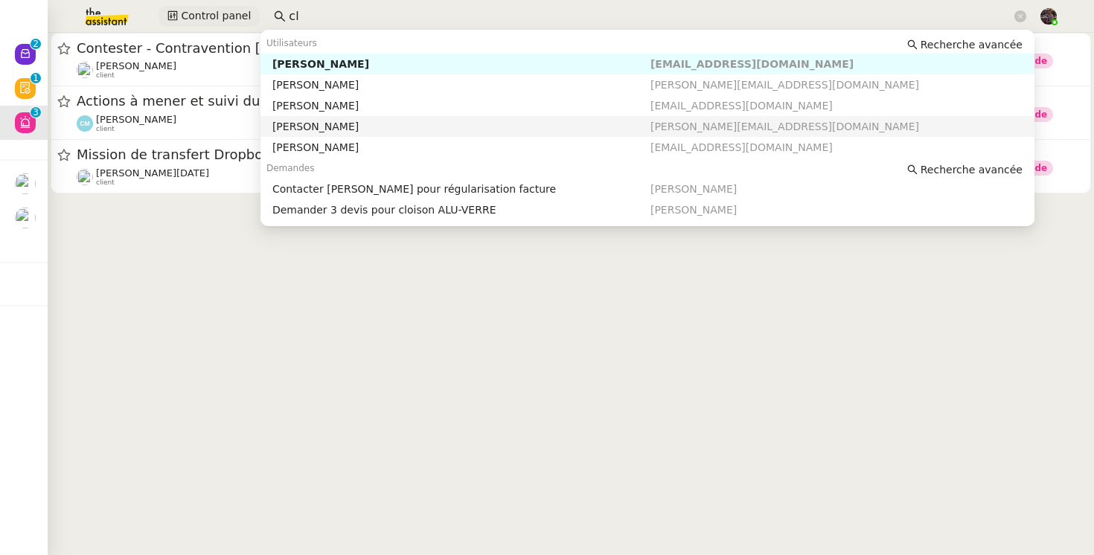
click at [227, 16] on span "Control panel" at bounding box center [216, 15] width 70 height 17
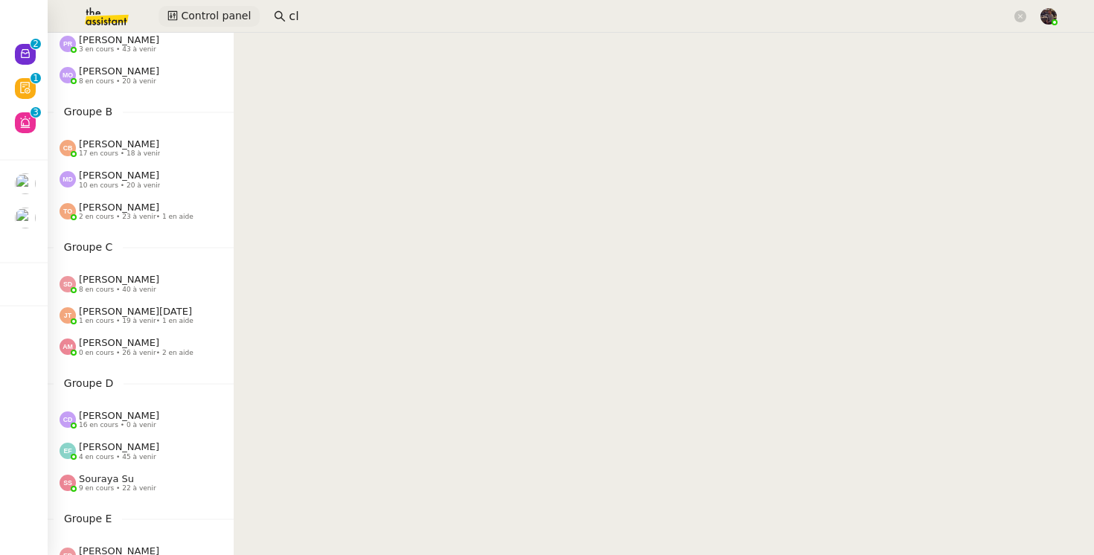
scroll to position [330, 0]
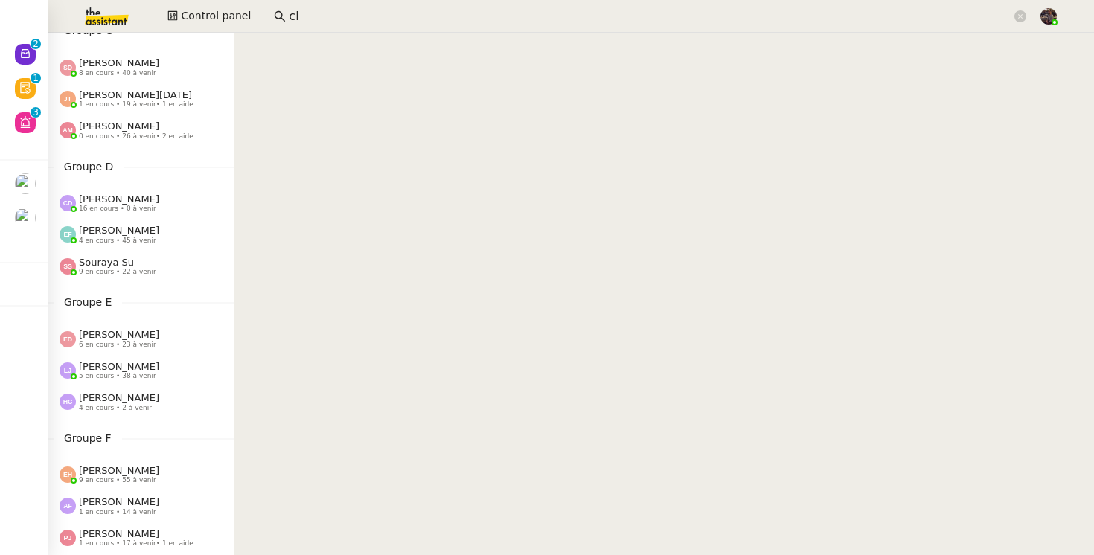
click at [130, 196] on span "[PERSON_NAME]" at bounding box center [119, 199] width 80 height 11
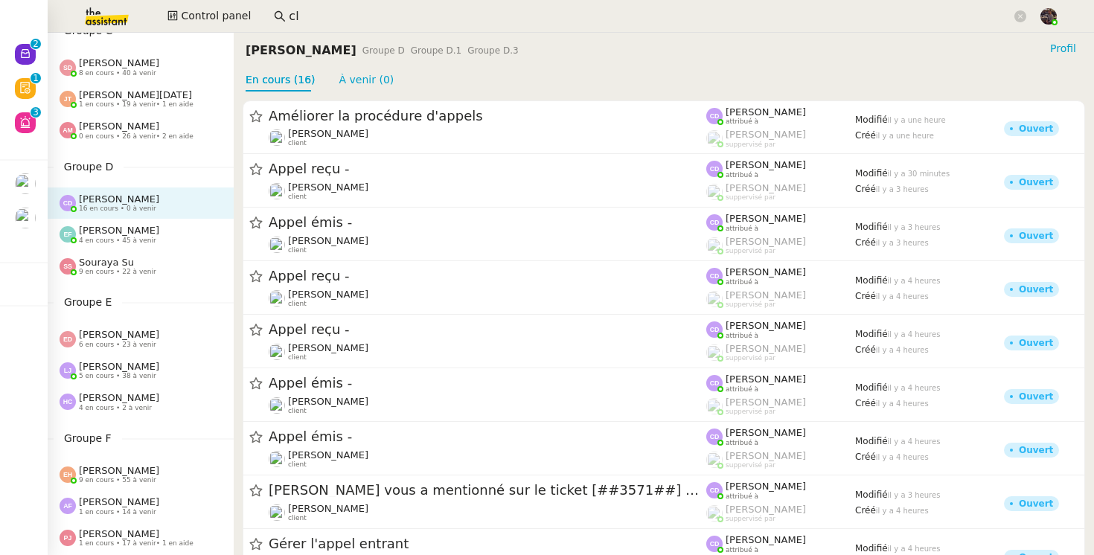
click at [265, 48] on nz-page-header-title "[PERSON_NAME]" at bounding box center [301, 50] width 111 height 21
drag, startPoint x: 265, startPoint y: 48, endPoint x: 297, endPoint y: 51, distance: 32.1
click at [298, 51] on nz-page-header-title "[PERSON_NAME]" at bounding box center [301, 50] width 111 height 21
copy nz-page-header-title "[PERSON_NAME]"
click at [313, 19] on input "cl" at bounding box center [650, 17] width 723 height 20
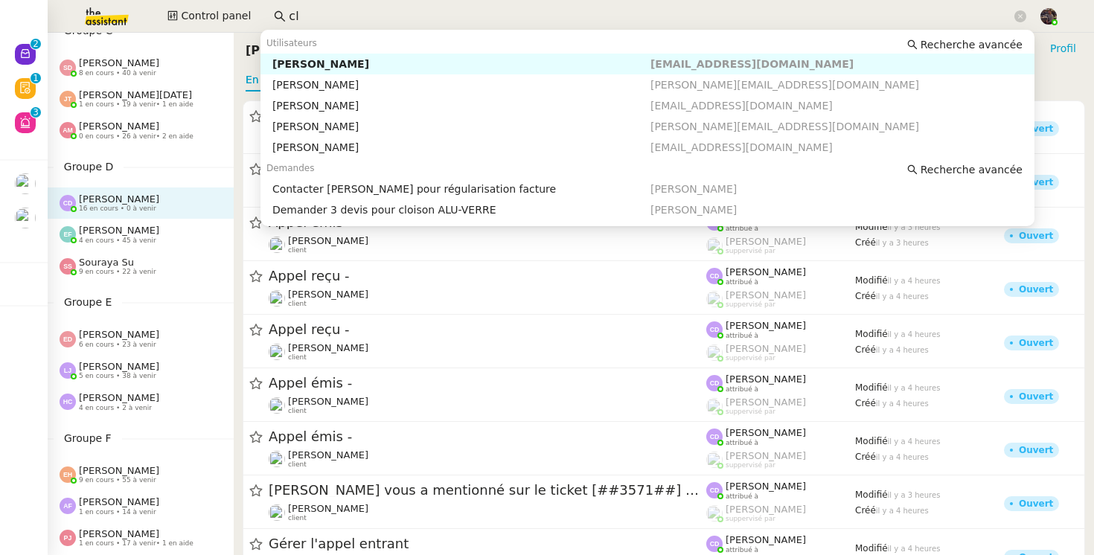
click at [313, 19] on input "cl" at bounding box center [650, 17] width 723 height 20
paste input "[PERSON_NAME]"
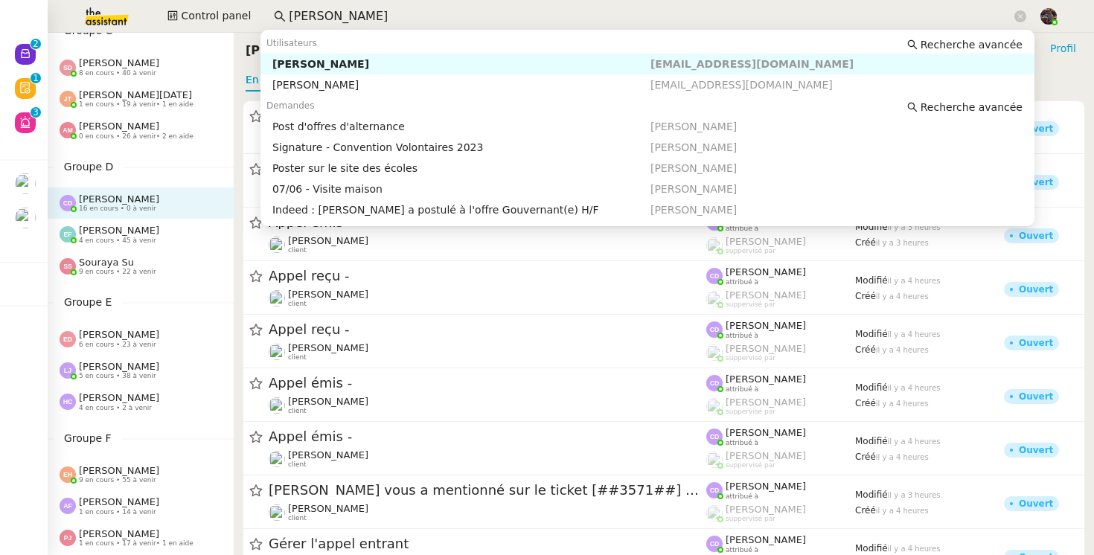
click at [330, 67] on div "[PERSON_NAME]" at bounding box center [461, 63] width 378 height 13
type input "[PERSON_NAME]"
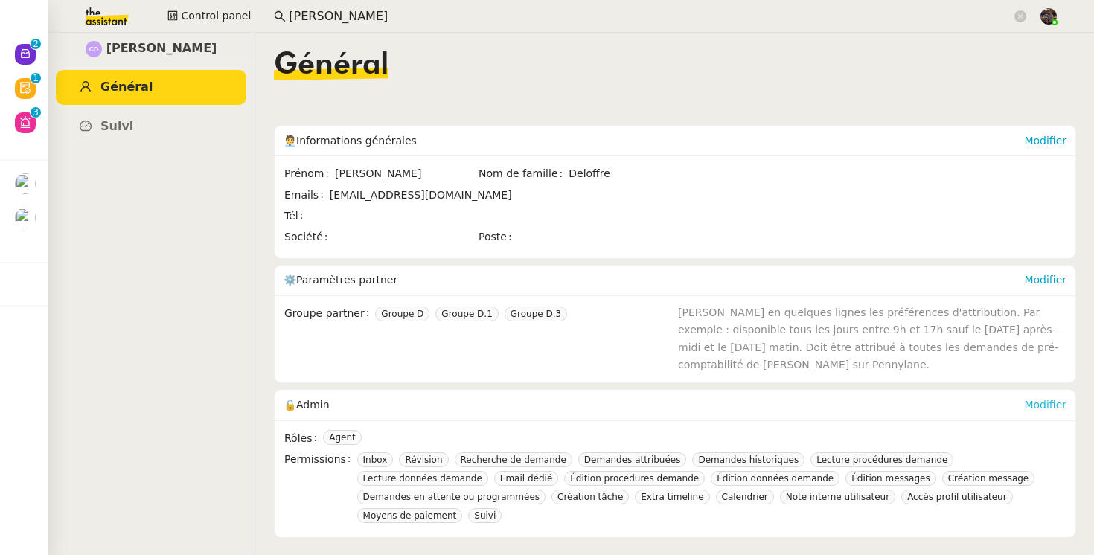
click at [1054, 409] on link "Modifier" at bounding box center [1045, 405] width 42 height 12
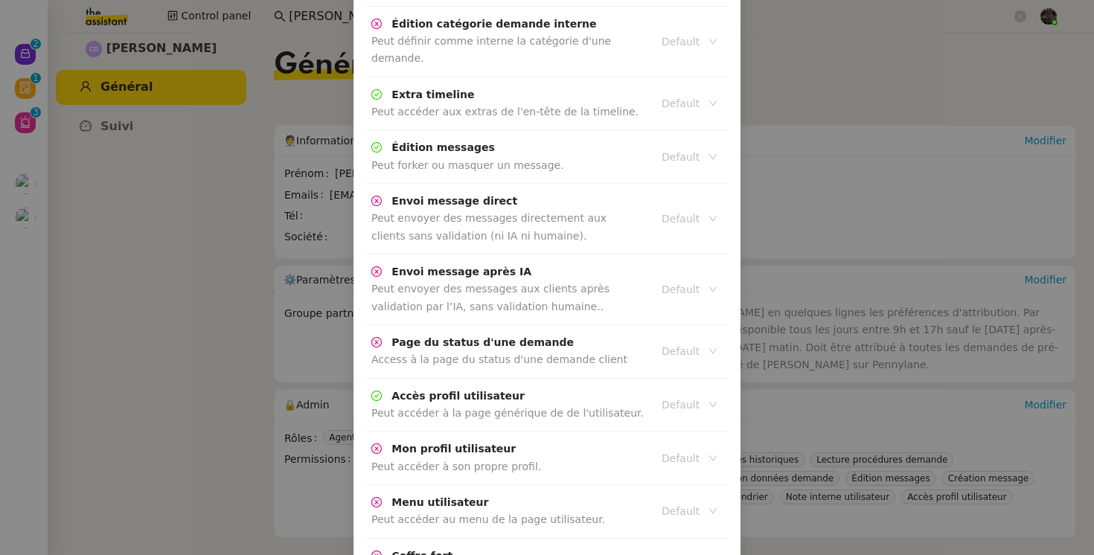
scroll to position [669, 0]
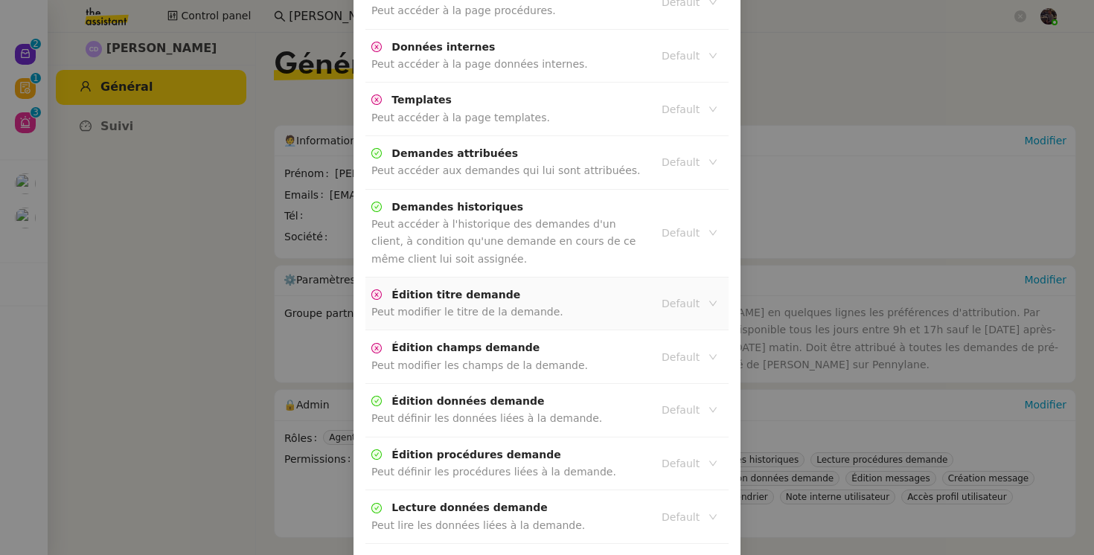
click at [671, 294] on input at bounding box center [684, 303] width 45 height 19
click at [671, 309] on div "Active" at bounding box center [689, 313] width 55 height 13
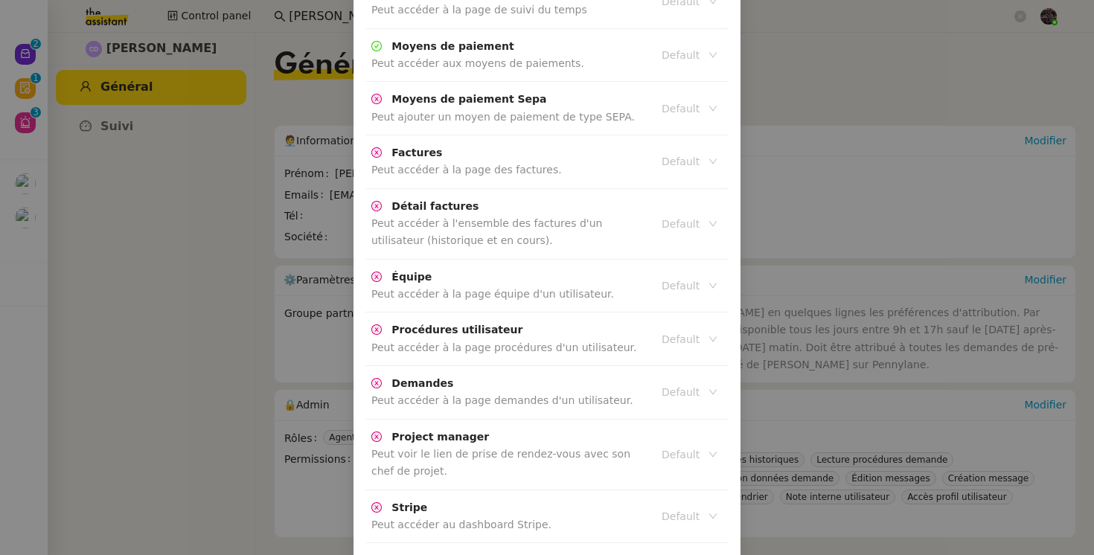
scroll to position [3308, 0]
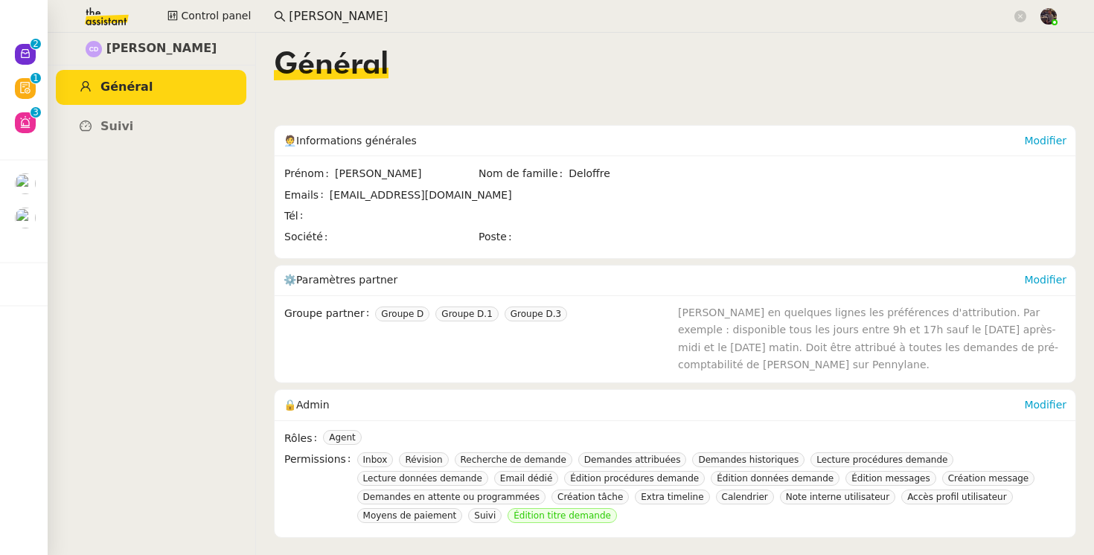
scroll to position [3234, 0]
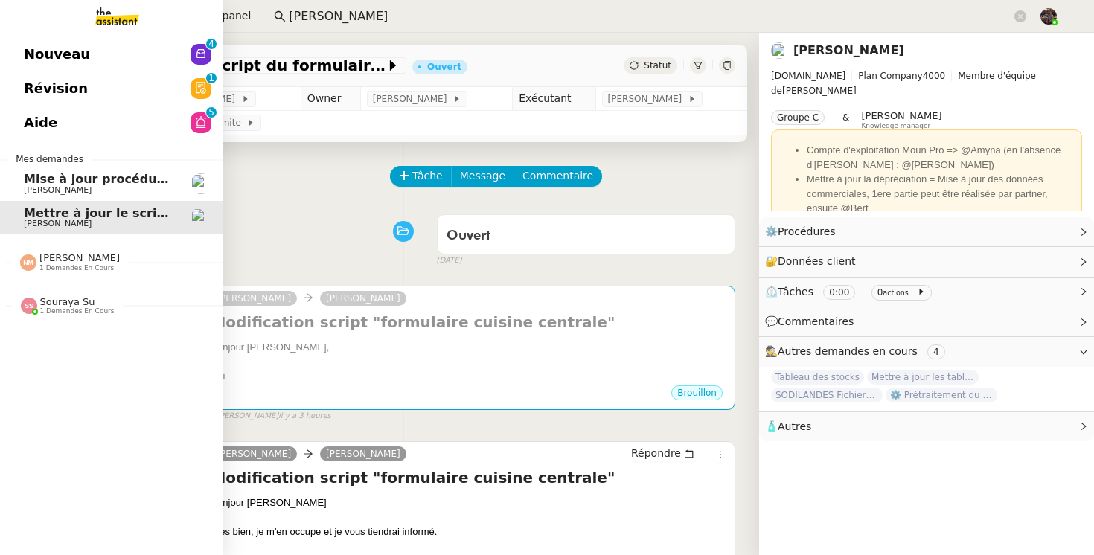
click at [64, 116] on link "Aide 0 1 2 3 4 5 6 7 8 9" at bounding box center [111, 123] width 223 height 34
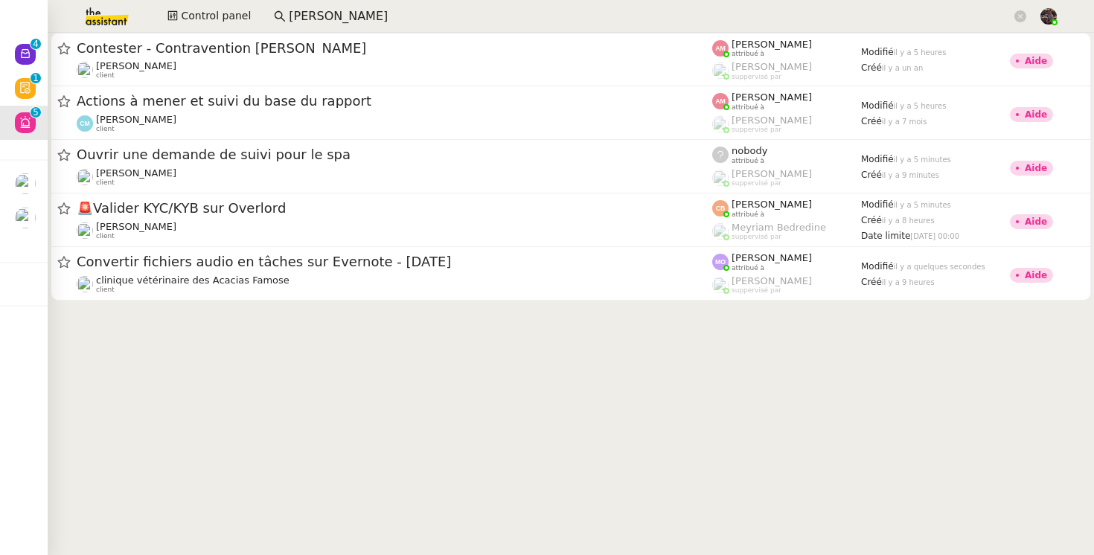
click at [333, 333] on cdk-virtual-scroll-viewport "Contester - Contravention JO Guillaume de Fraguier client Amyna Mehrez attribué…" at bounding box center [571, 294] width 1047 height 523
